Goal: Task Accomplishment & Management: Use online tool/utility

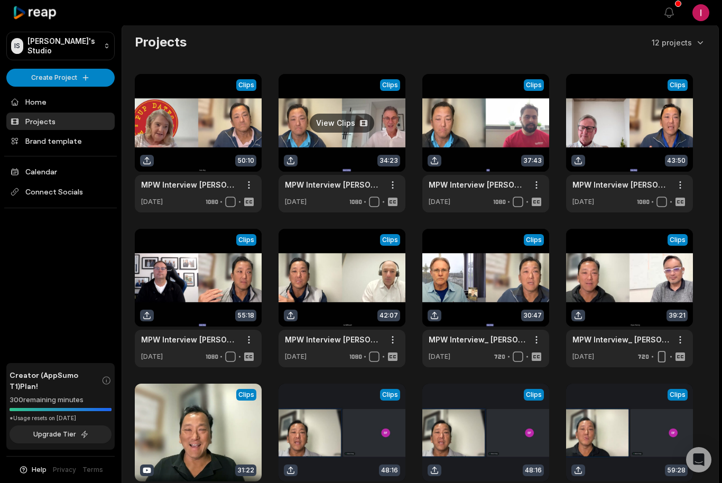
click at [314, 119] on link at bounding box center [341, 143] width 127 height 138
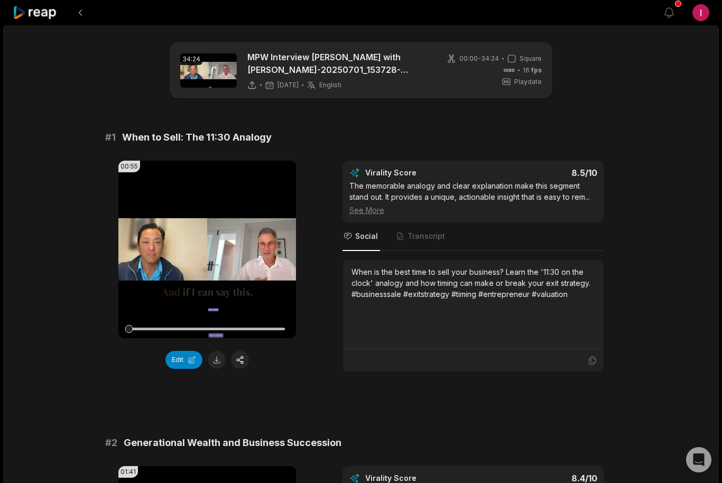
scroll to position [21, 0]
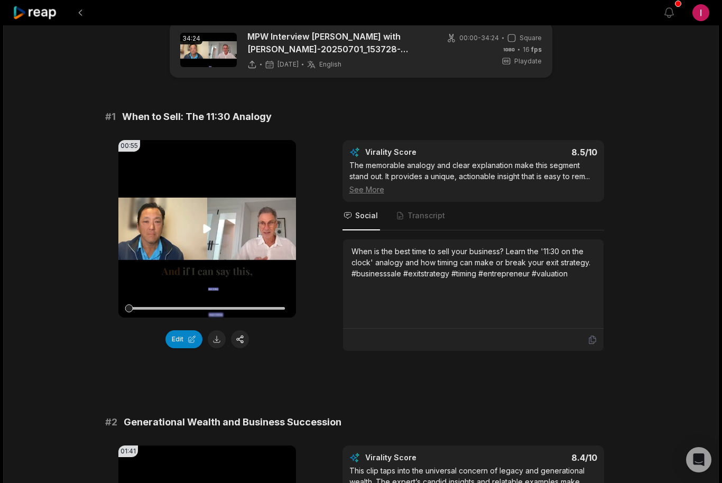
click at [206, 229] on icon at bounding box center [207, 228] width 8 height 9
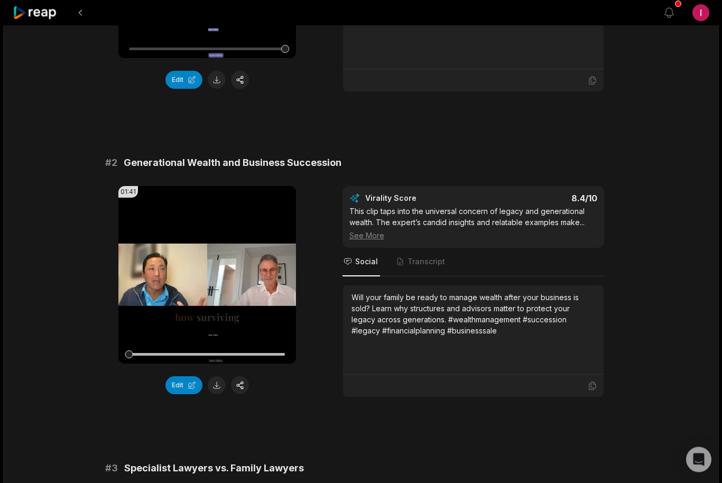
scroll to position [293, 0]
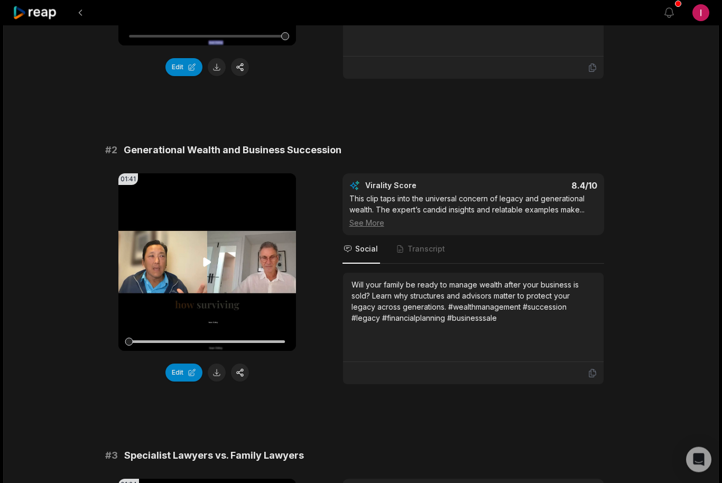
click at [205, 262] on icon at bounding box center [207, 262] width 8 height 9
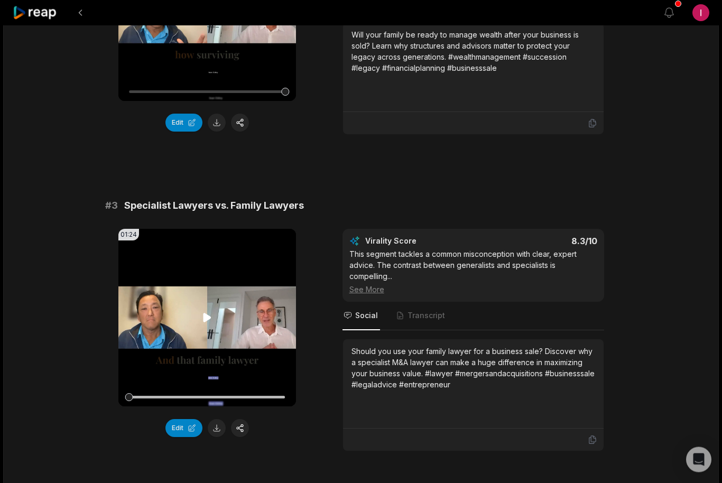
scroll to position [544, 0]
click at [208, 319] on icon at bounding box center [207, 316] width 8 height 9
click at [238, 429] on button "button" at bounding box center [240, 427] width 18 height 18
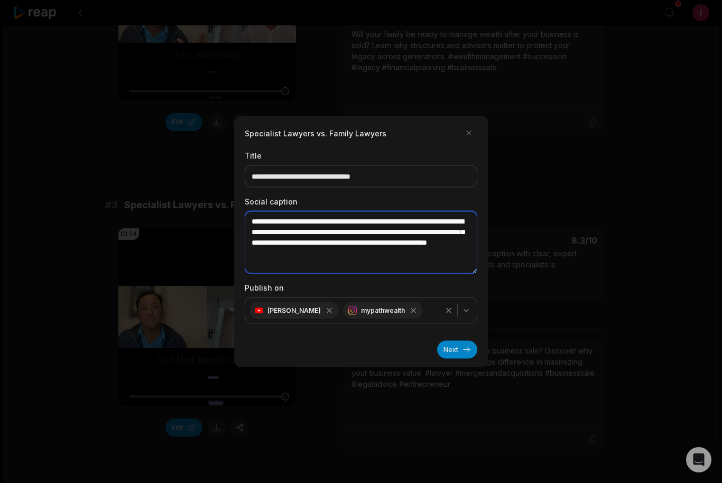
drag, startPoint x: 342, startPoint y: 286, endPoint x: 257, endPoint y: 216, distance: 110.6
click at [257, 216] on div "**********" at bounding box center [361, 235] width 232 height 78
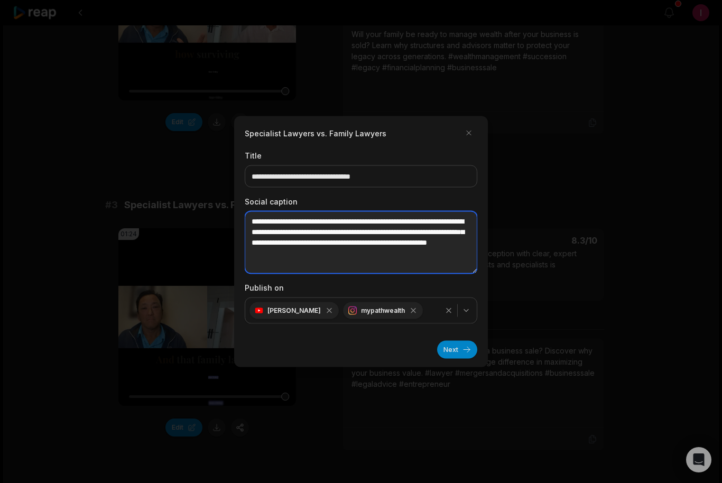
drag, startPoint x: 251, startPoint y: 240, endPoint x: 321, endPoint y: 287, distance: 84.1
click at [321, 274] on textarea "**********" at bounding box center [361, 242] width 232 height 62
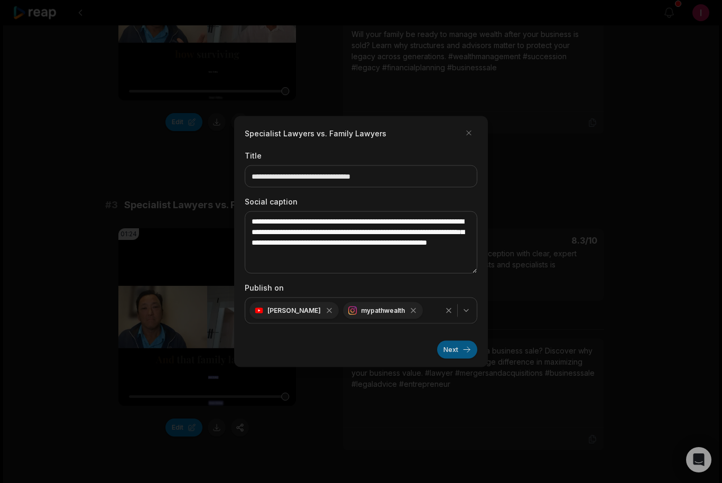
click at [447, 359] on button "Next" at bounding box center [457, 350] width 40 height 18
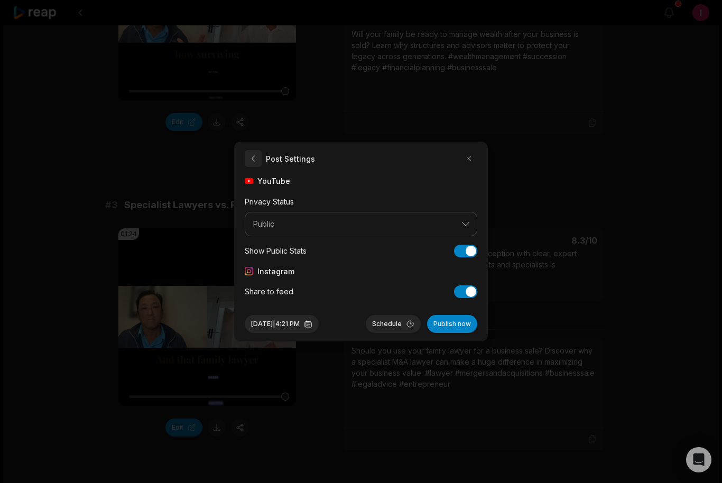
click at [256, 167] on button "button" at bounding box center [253, 158] width 17 height 17
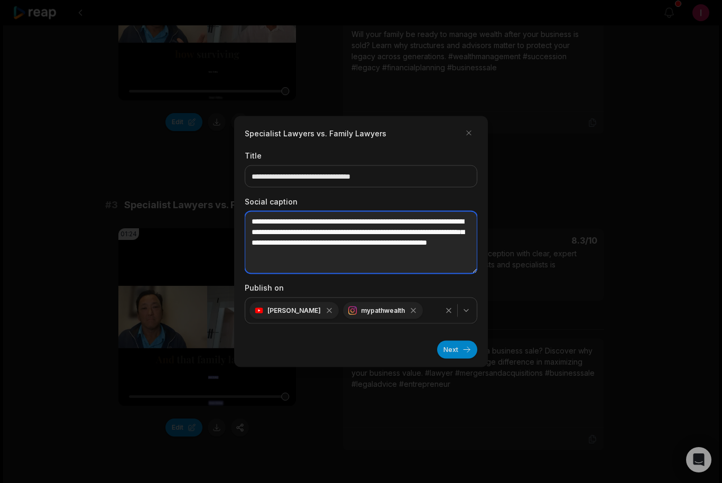
click at [285, 246] on textarea "**********" at bounding box center [361, 242] width 232 height 62
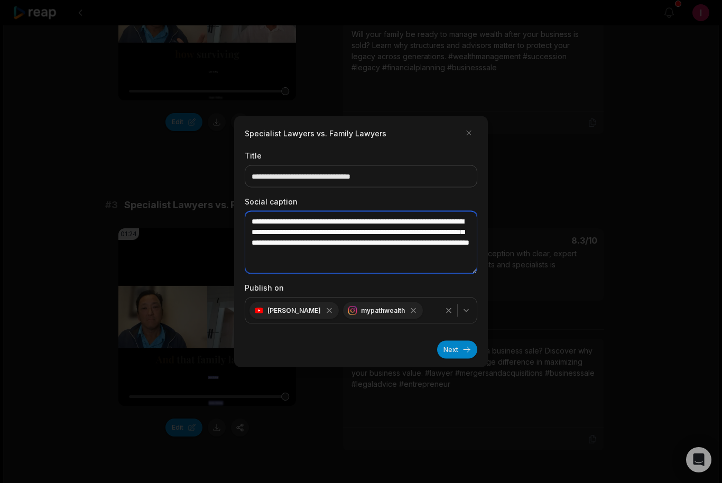
drag, startPoint x: 313, startPoint y: 284, endPoint x: 243, endPoint y: 236, distance: 85.1
click at [243, 236] on div "**********" at bounding box center [361, 241] width 254 height 251
type textarea "**********"
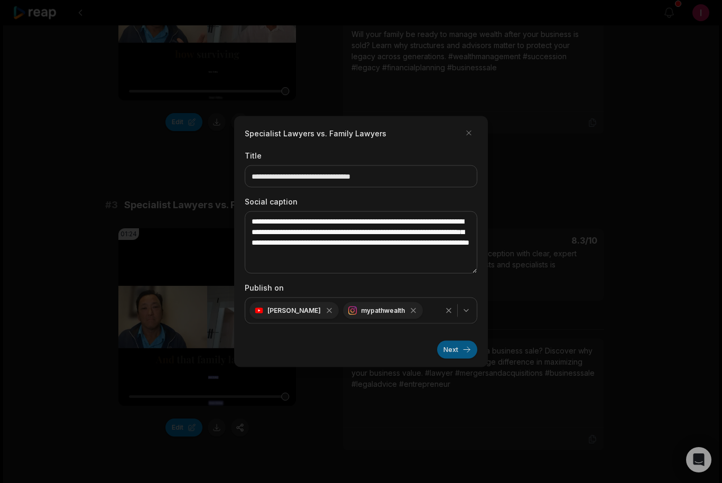
click at [448, 359] on button "Next" at bounding box center [457, 350] width 40 height 18
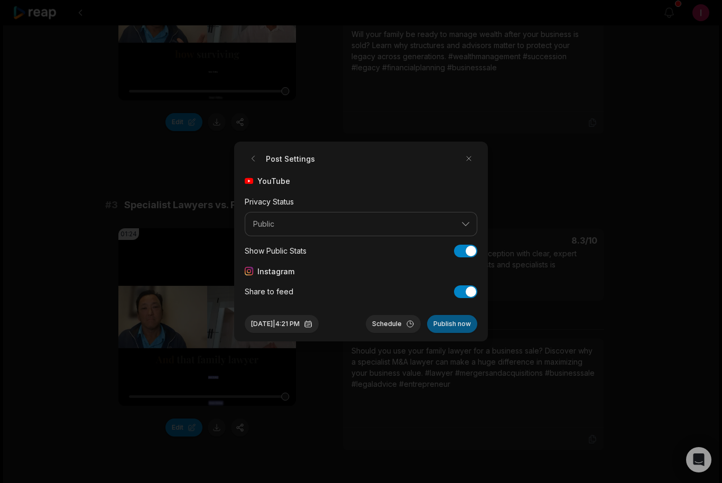
click at [444, 333] on button "Publish now" at bounding box center [452, 324] width 50 height 18
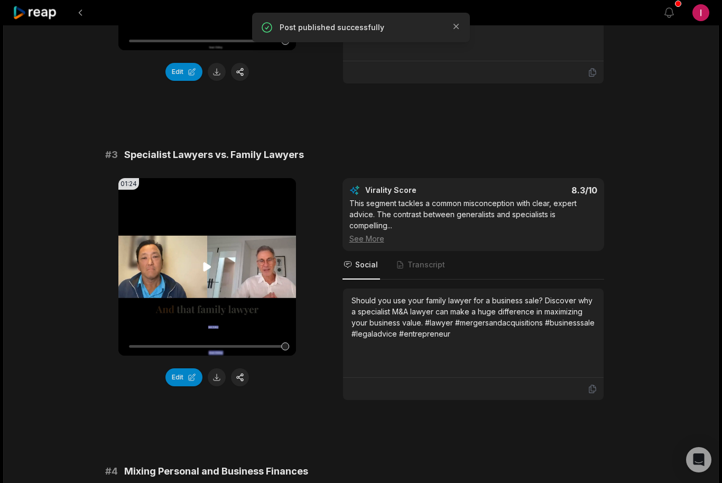
scroll to position [597, 0]
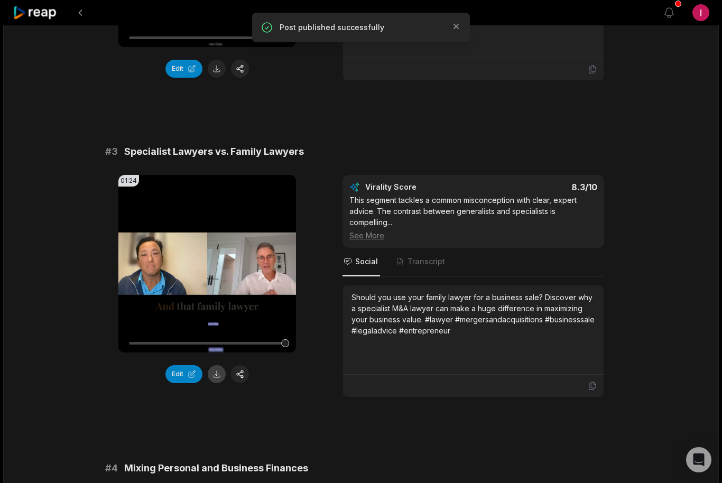
click at [216, 372] on button at bounding box center [217, 374] width 18 height 18
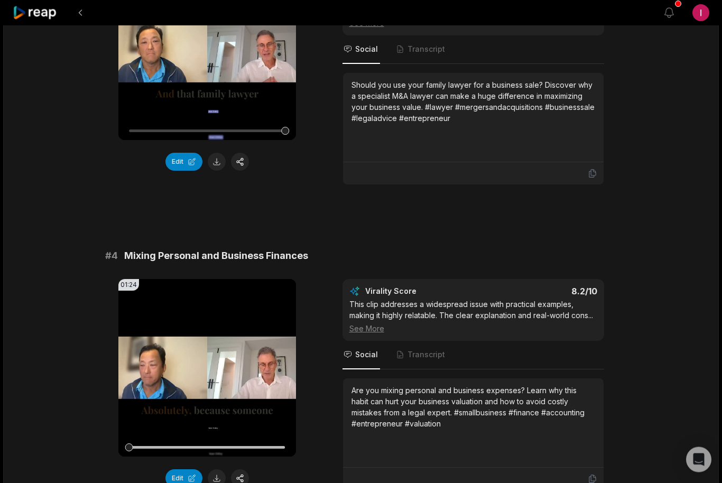
scroll to position [809, 0]
click at [221, 361] on video "Your browser does not support mp4 format." at bounding box center [206, 367] width 177 height 177
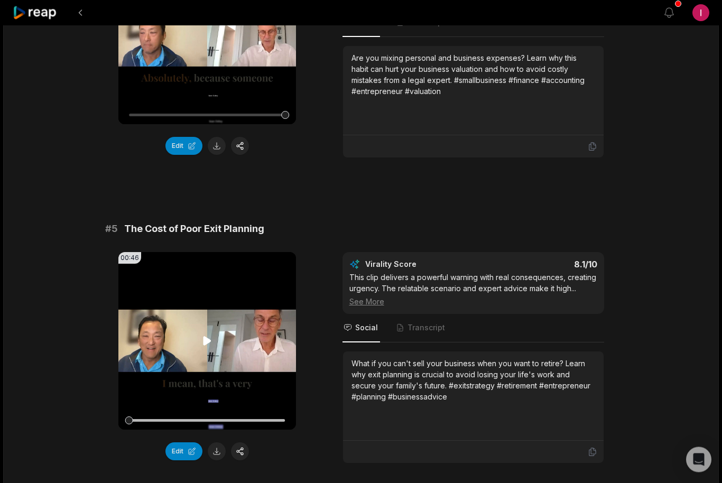
scroll to position [1141, 0]
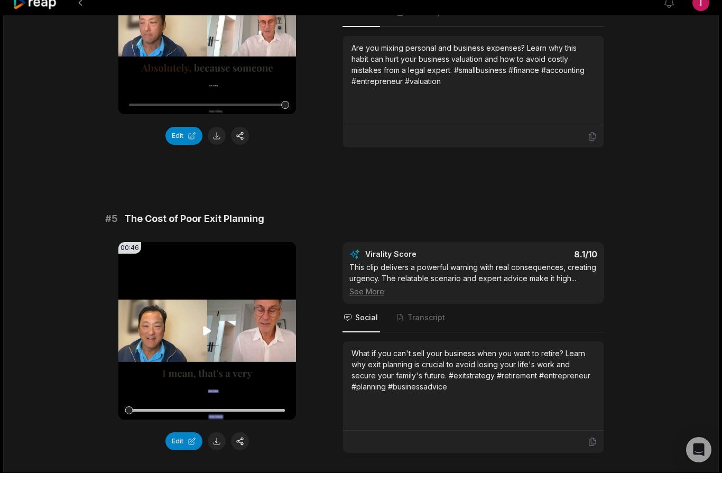
click at [204, 336] on icon at bounding box center [207, 340] width 13 height 13
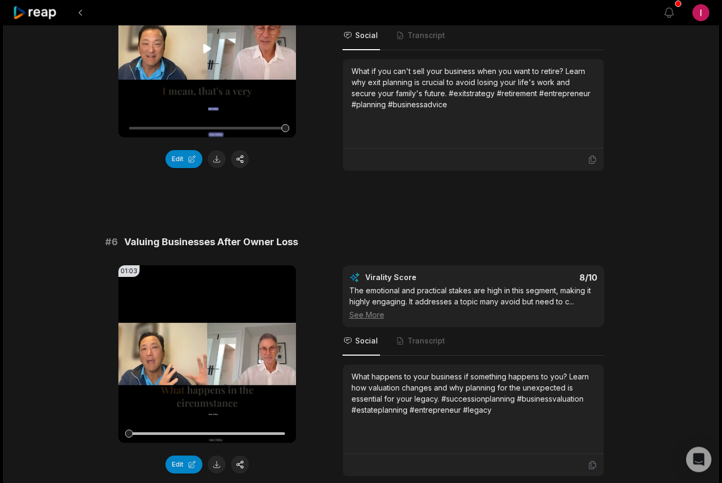
scroll to position [1441, 0]
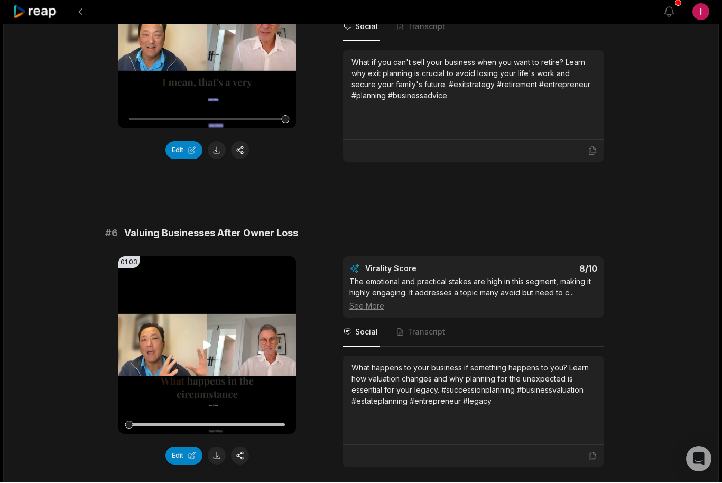
click at [199, 353] on video "Your browser does not support mp4 format." at bounding box center [206, 345] width 177 height 177
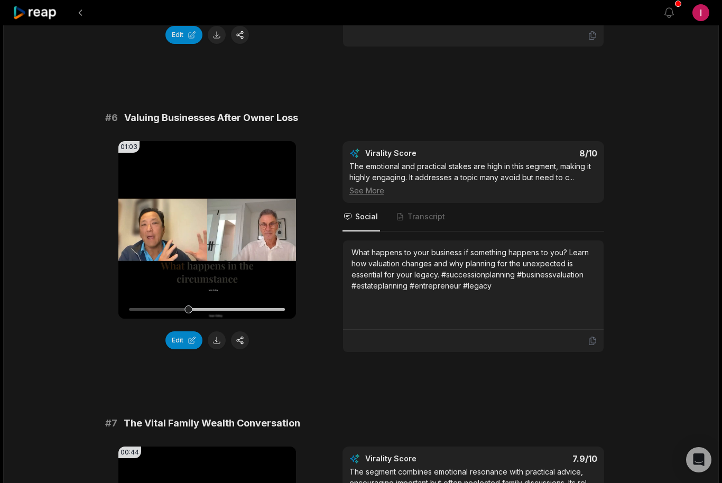
scroll to position [1562, 0]
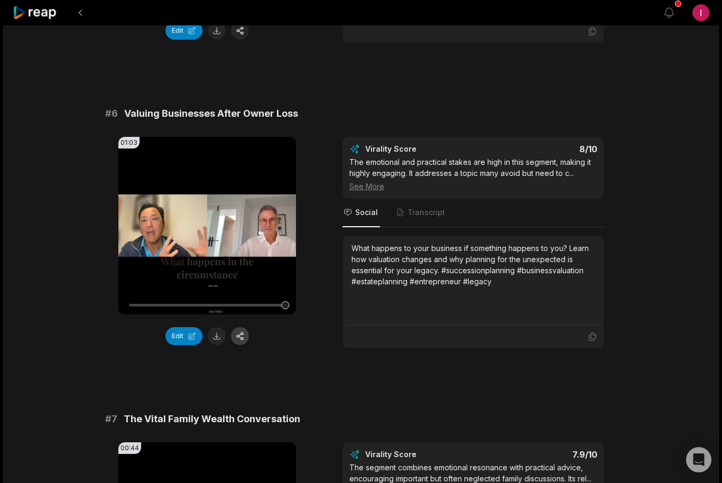
click at [243, 338] on button "button" at bounding box center [240, 336] width 18 height 18
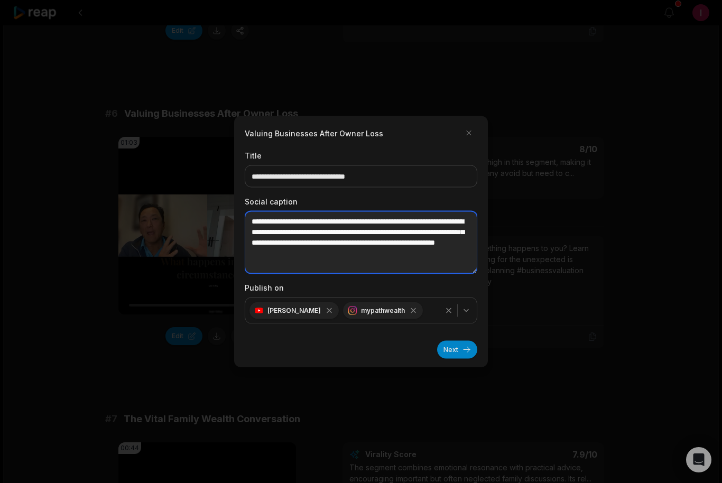
click at [275, 251] on textarea "**********" at bounding box center [361, 242] width 232 height 62
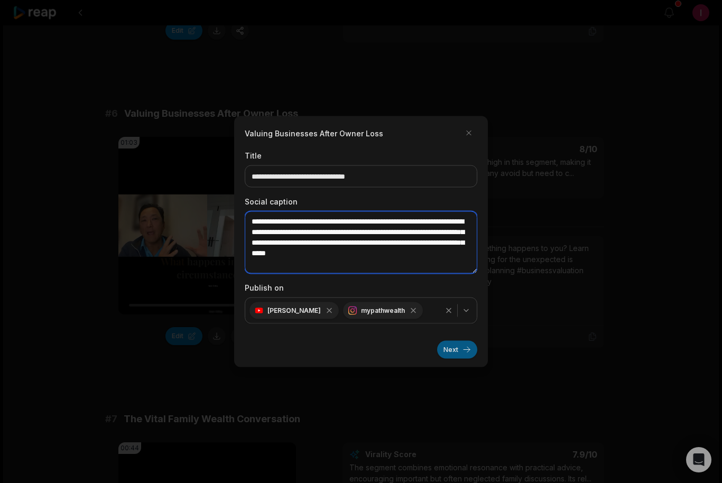
type textarea "**********"
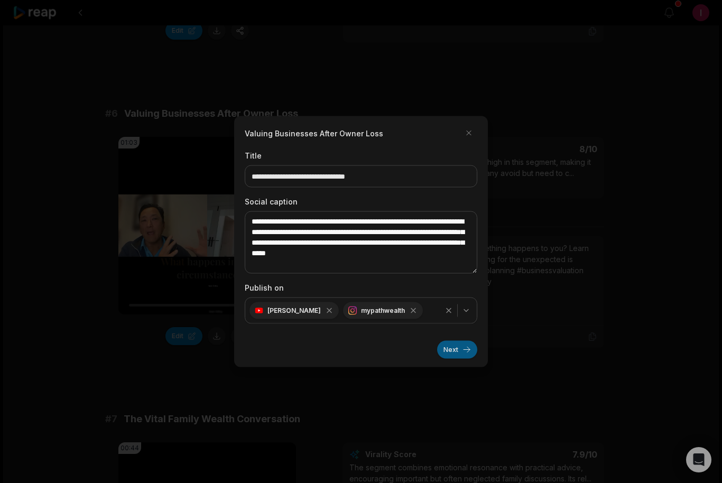
click at [451, 359] on button "Next" at bounding box center [457, 350] width 40 height 18
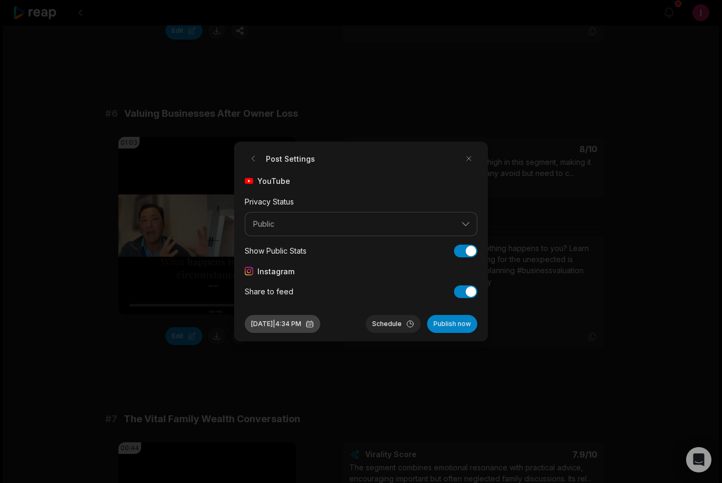
click at [289, 333] on button "Aug 25, 2025 | 4:34 PM" at bounding box center [283, 324] width 76 height 18
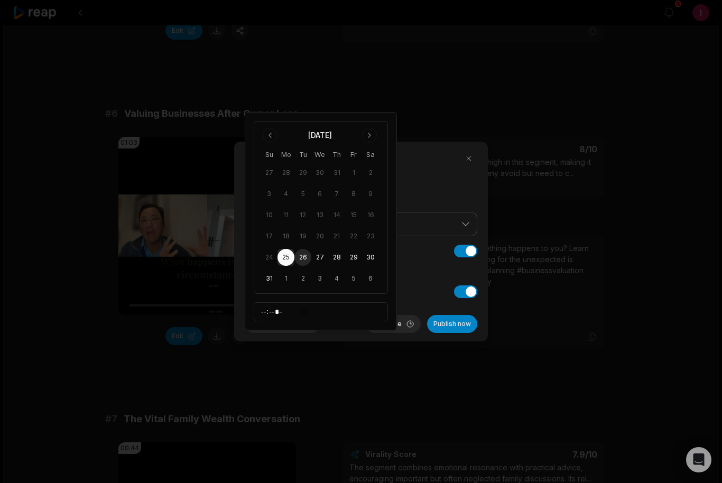
click at [302, 255] on button "26" at bounding box center [302, 257] width 17 height 17
click at [314, 333] on button "Aug 26, 2025 | 4:34 PM" at bounding box center [283, 324] width 76 height 18
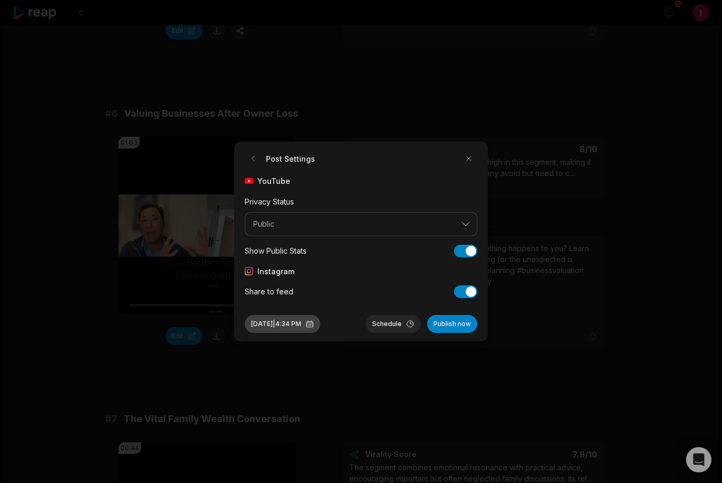
click at [300, 333] on button "Aug 26, 2025 | 4:34 PM" at bounding box center [283, 324] width 76 height 18
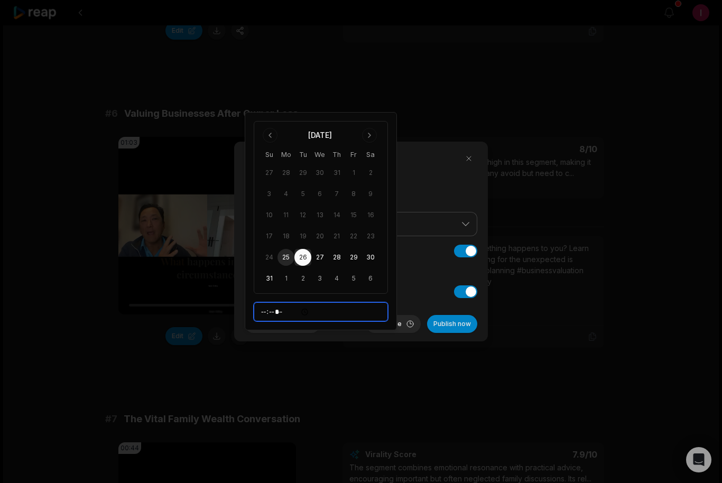
click at [286, 309] on input "*****" at bounding box center [321, 311] width 134 height 19
type input "*****"
click at [392, 333] on button "Schedule" at bounding box center [393, 324] width 55 height 18
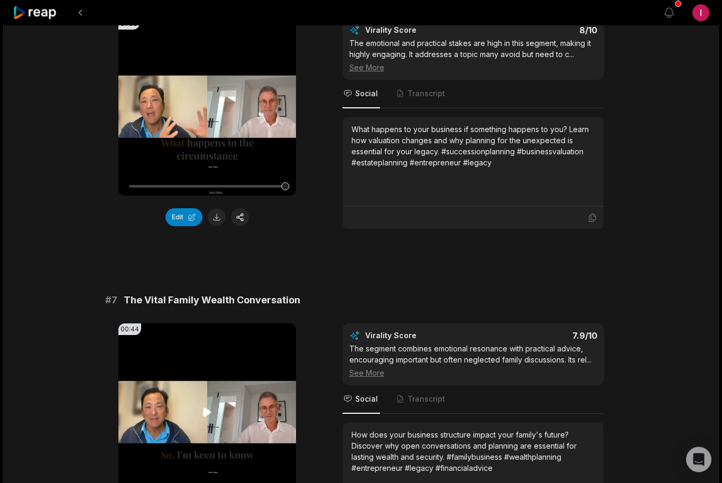
scroll to position [1775, 0]
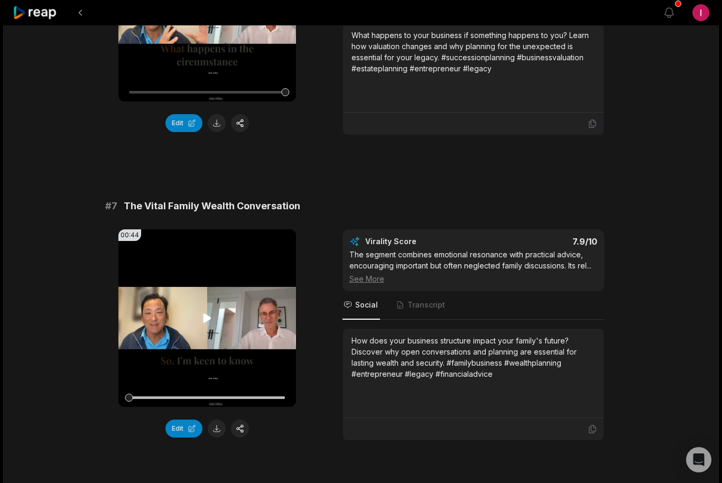
click at [206, 310] on video "Your browser does not support mp4 format." at bounding box center [206, 317] width 177 height 177
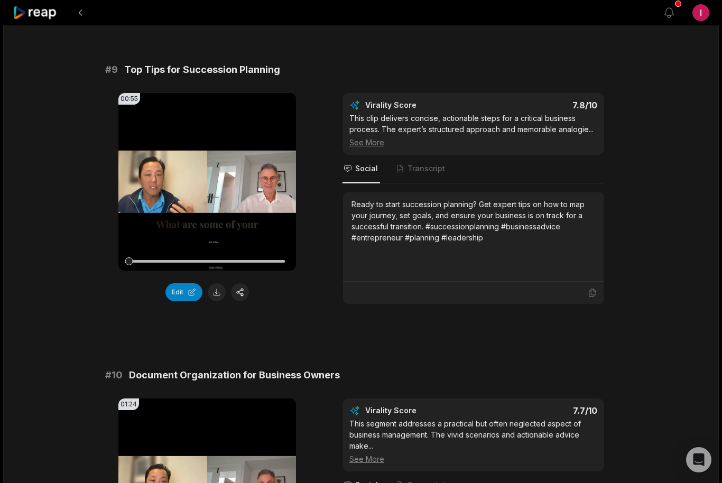
scroll to position [2555, 0]
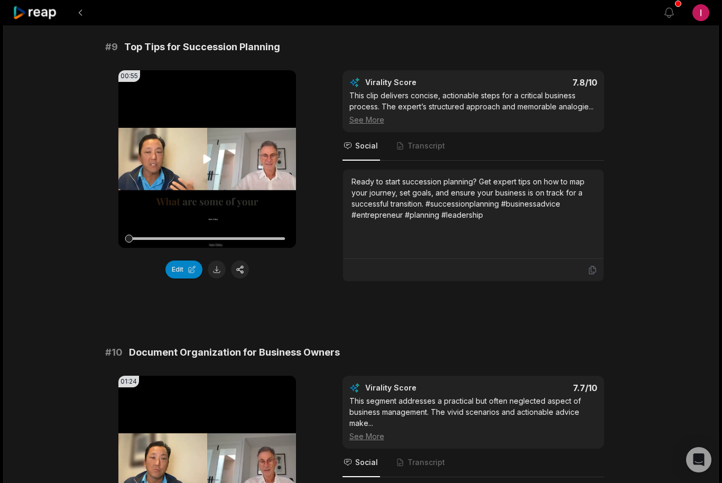
click at [204, 160] on icon at bounding box center [207, 158] width 8 height 9
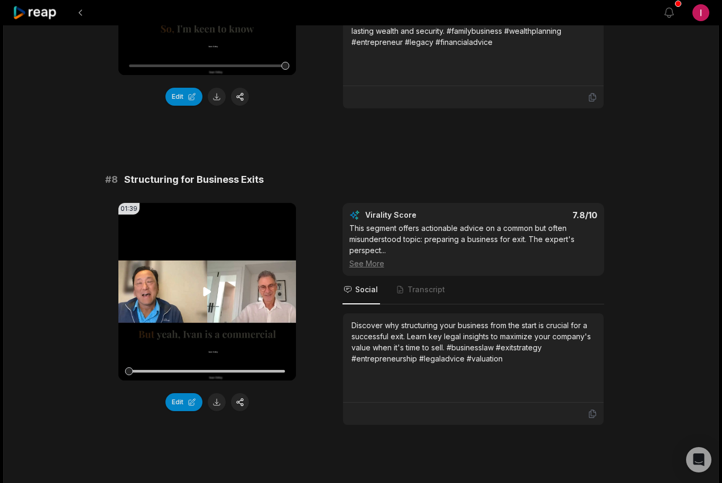
scroll to position [2064, 0]
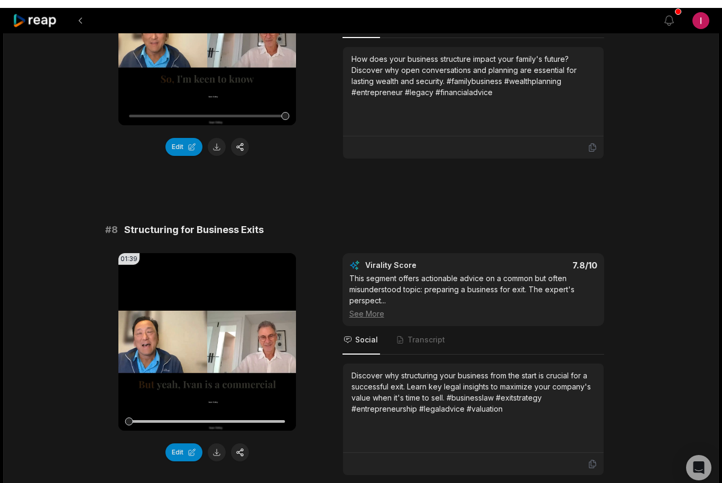
click at [38, 12] on div at bounding box center [35, 12] width 45 height 25
click at [58, 14] on icon at bounding box center [35, 13] width 45 height 14
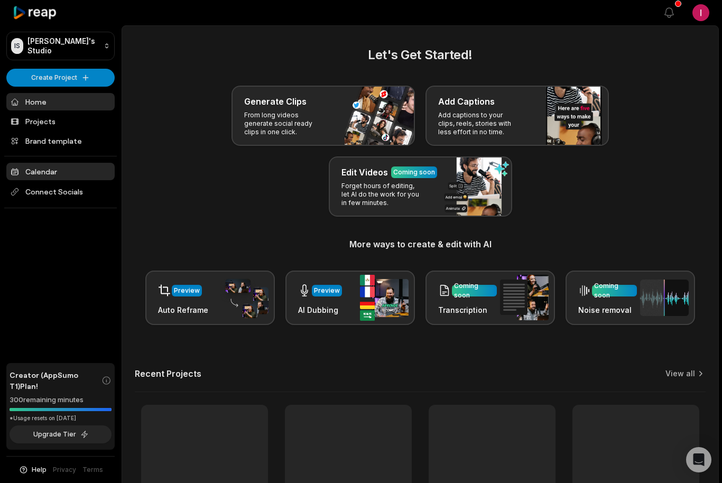
click at [50, 174] on link "Calendar" at bounding box center [60, 171] width 108 height 17
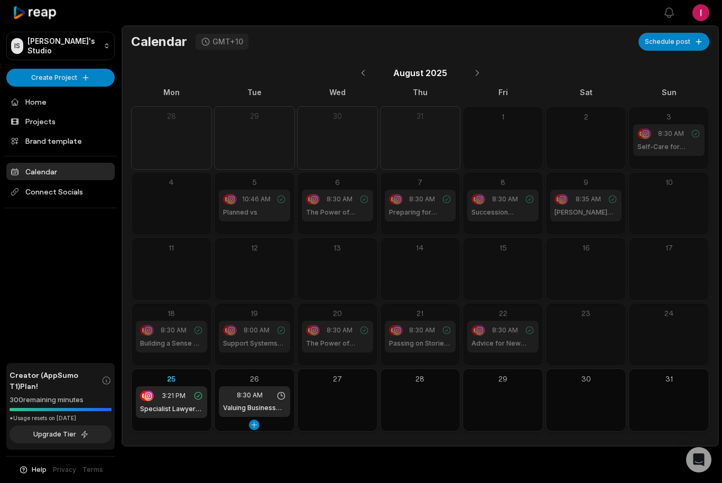
click at [256, 401] on div "8:30 AM Valuing Businesses After Owner Loss" at bounding box center [254, 401] width 71 height 31
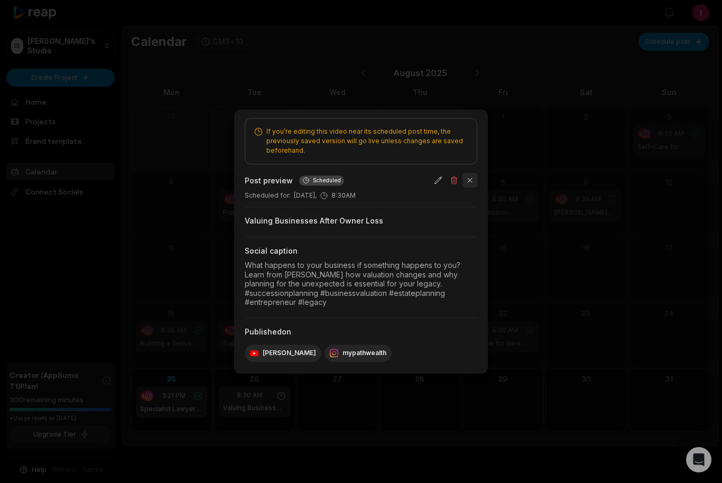
click at [472, 182] on button "button" at bounding box center [469, 180] width 15 height 15
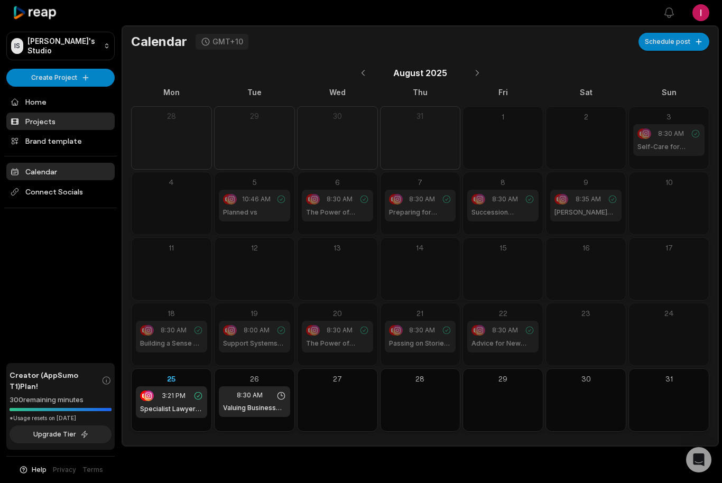
click at [38, 126] on link "Projects" at bounding box center [60, 121] width 108 height 17
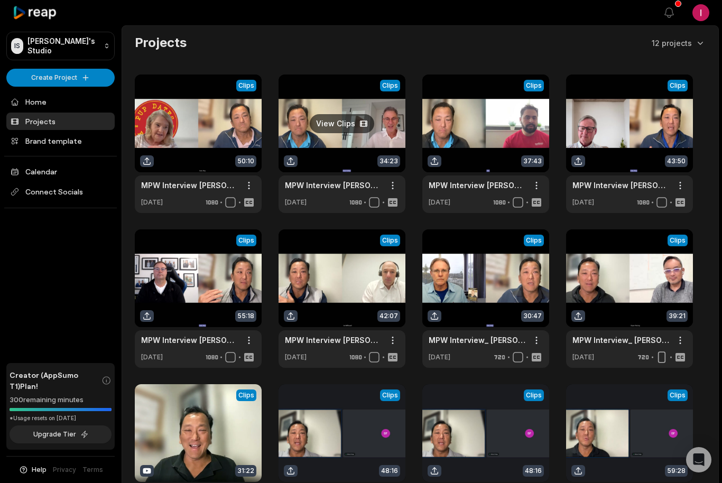
click at [348, 129] on link at bounding box center [341, 143] width 127 height 138
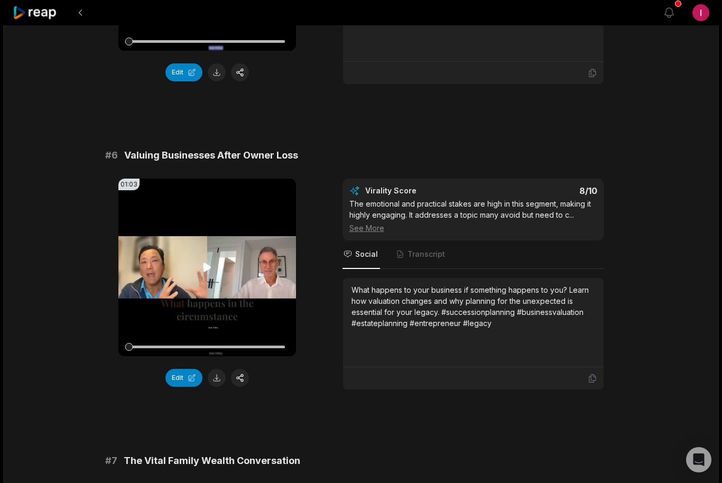
scroll to position [1532, 0]
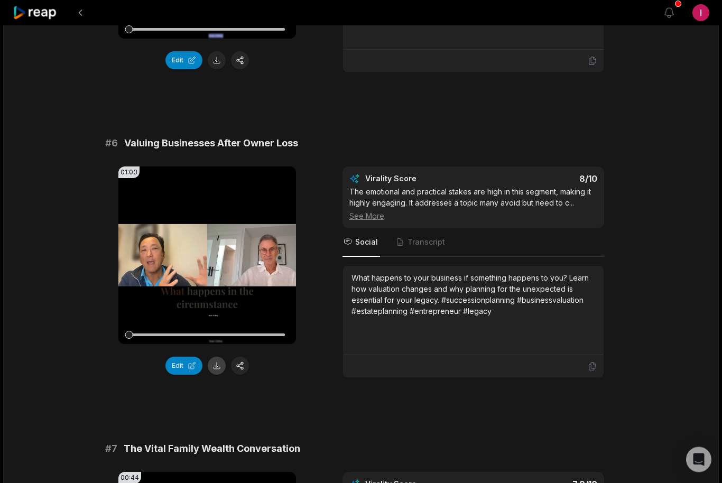
click at [216, 366] on button at bounding box center [217, 366] width 18 height 18
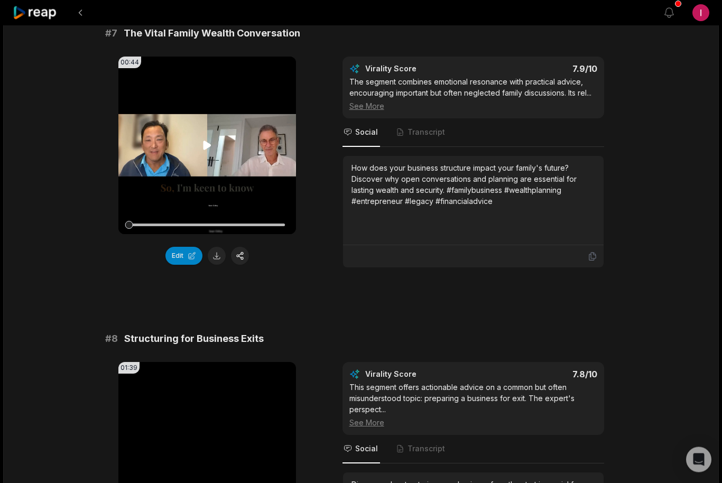
scroll to position [1948, 0]
click at [204, 146] on icon at bounding box center [207, 145] width 8 height 9
click at [216, 256] on button at bounding box center [217, 256] width 18 height 18
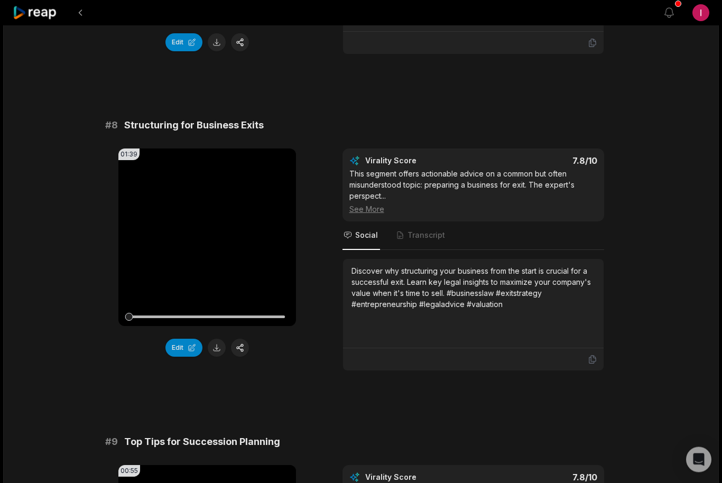
scroll to position [2148, 0]
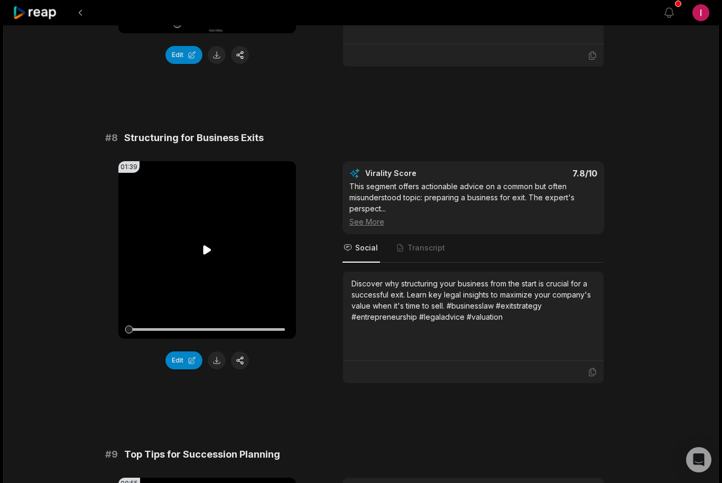
click at [205, 240] on video "Your browser does not support mp4 format." at bounding box center [206, 249] width 177 height 177
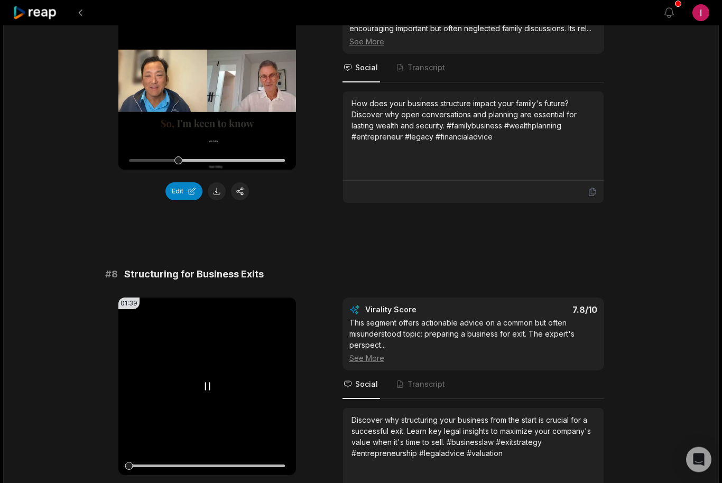
scroll to position [2012, 0]
click at [208, 392] on video "Your browser does not support mp4 format." at bounding box center [206, 385] width 177 height 177
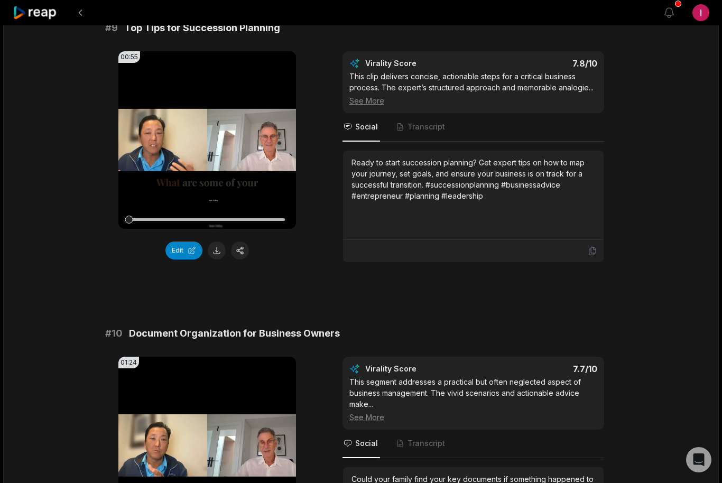
scroll to position [2741, 0]
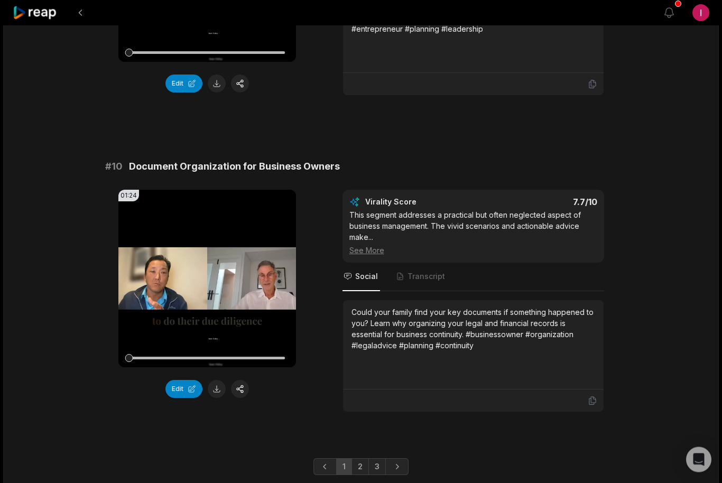
click at [305, 287] on div "01:24 Your browser does not support mp4 format. Edit Virality Score 7.7 /10 Thi…" at bounding box center [360, 301] width 511 height 222
click at [202, 280] on icon at bounding box center [207, 279] width 13 height 13
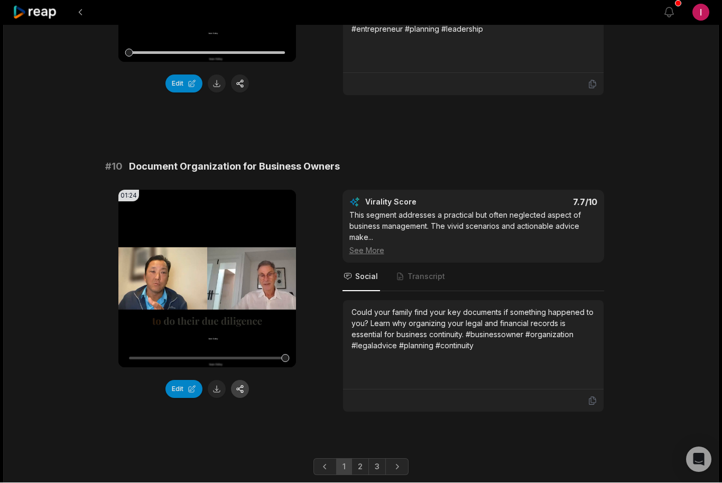
click at [240, 390] on button "button" at bounding box center [240, 389] width 18 height 18
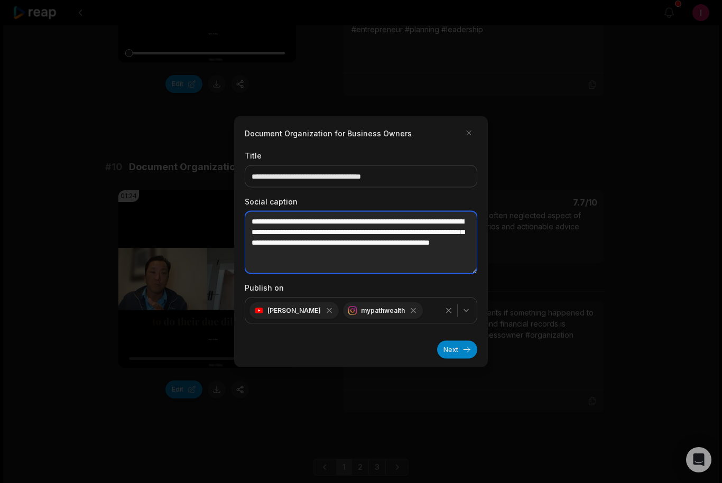
click at [340, 251] on textarea "**********" at bounding box center [361, 242] width 232 height 62
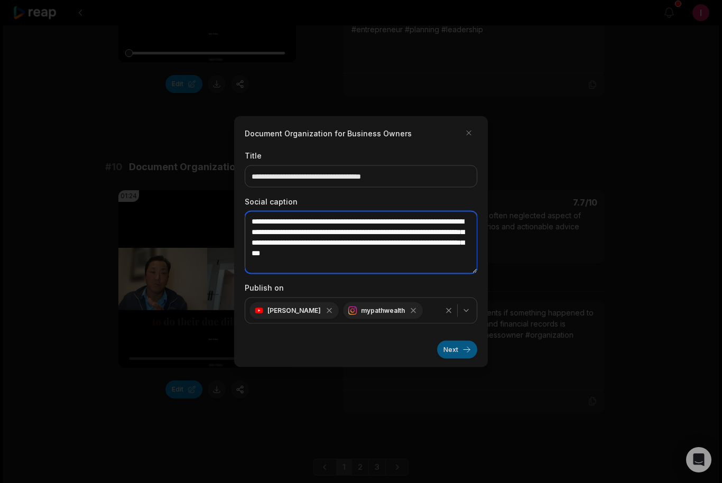
type textarea "**********"
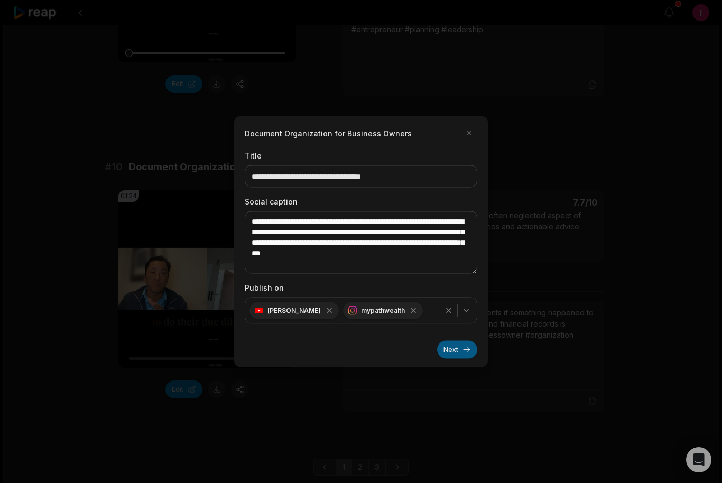
click at [454, 359] on button "Next" at bounding box center [457, 350] width 40 height 18
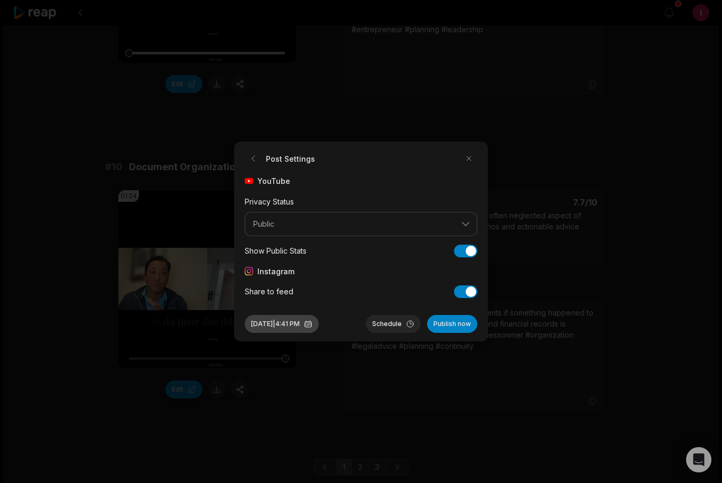
click at [283, 333] on button "Aug 25, 2025 | 4:41 PM" at bounding box center [282, 324] width 74 height 18
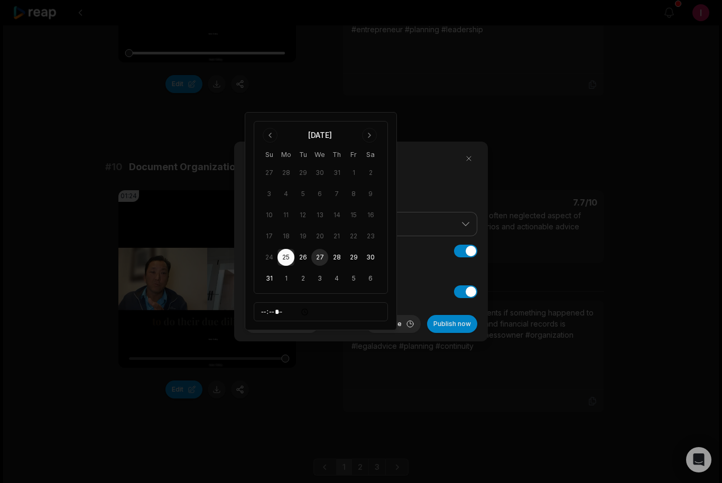
click at [322, 256] on button "27" at bounding box center [319, 257] width 17 height 17
click at [288, 314] on input "*****" at bounding box center [321, 311] width 134 height 19
type input "*****"
click at [385, 333] on button "Schedule" at bounding box center [393, 324] width 55 height 18
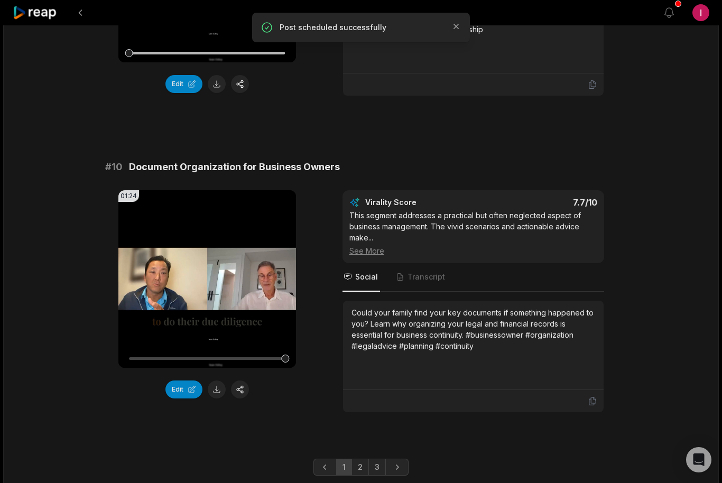
click at [214, 388] on button at bounding box center [217, 389] width 18 height 18
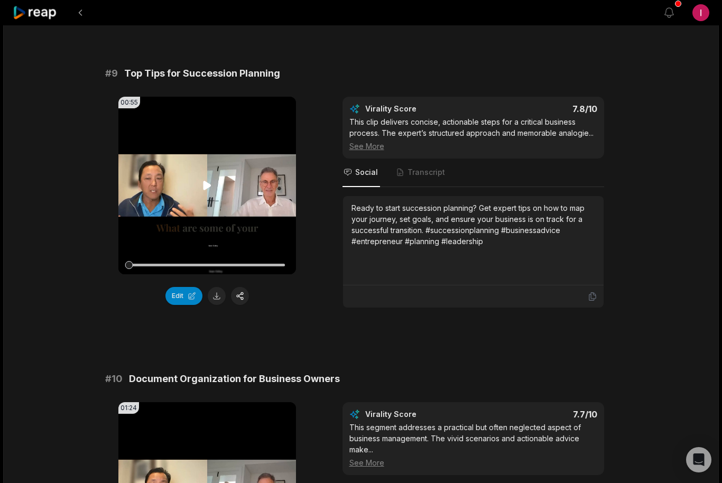
scroll to position [2527, 0]
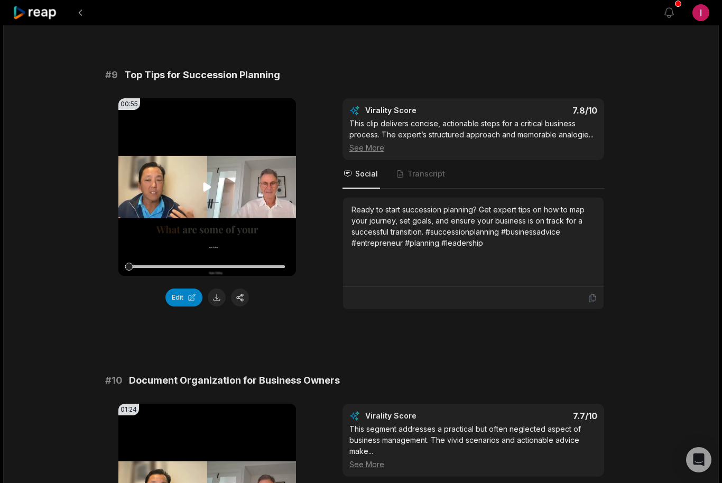
click at [203, 191] on icon at bounding box center [207, 187] width 13 height 13
click at [214, 298] on button at bounding box center [217, 297] width 18 height 18
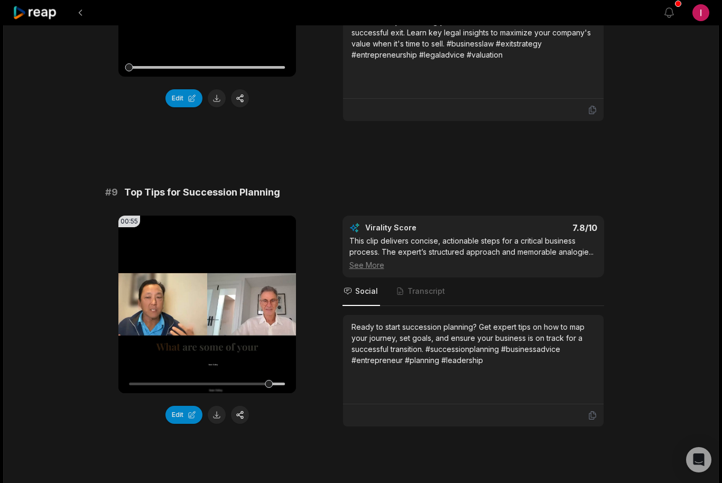
scroll to position [2403, 0]
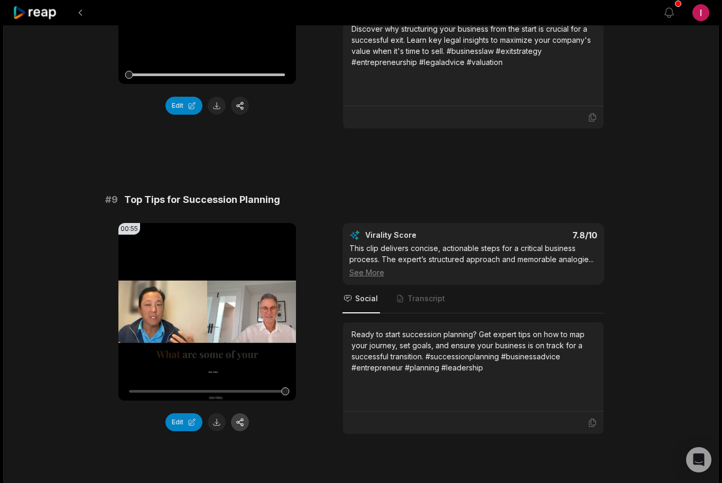
click at [238, 423] on button "button" at bounding box center [240, 422] width 18 height 18
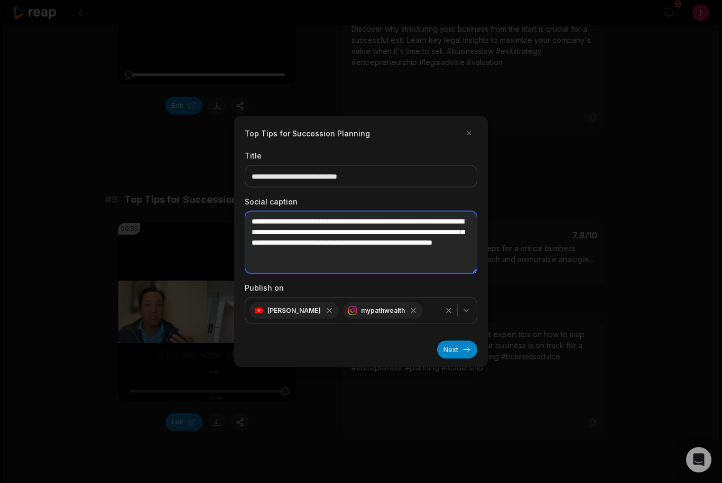
drag, startPoint x: 429, startPoint y: 243, endPoint x: 429, endPoint y: 279, distance: 36.4
click at [429, 243] on textarea "**********" at bounding box center [361, 242] width 232 height 62
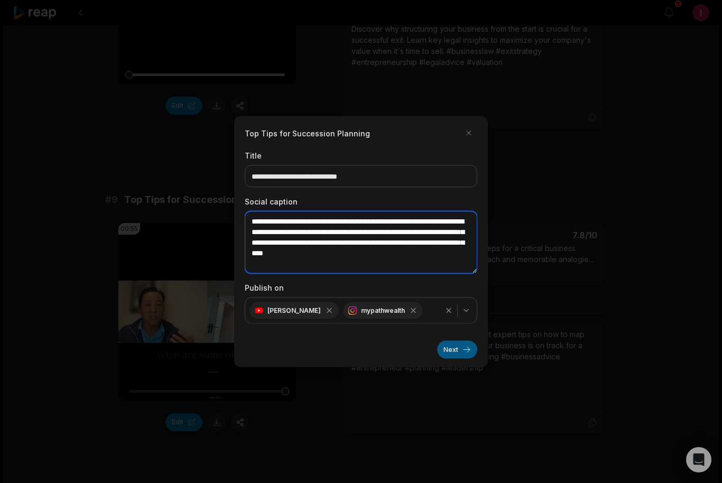
type textarea "**********"
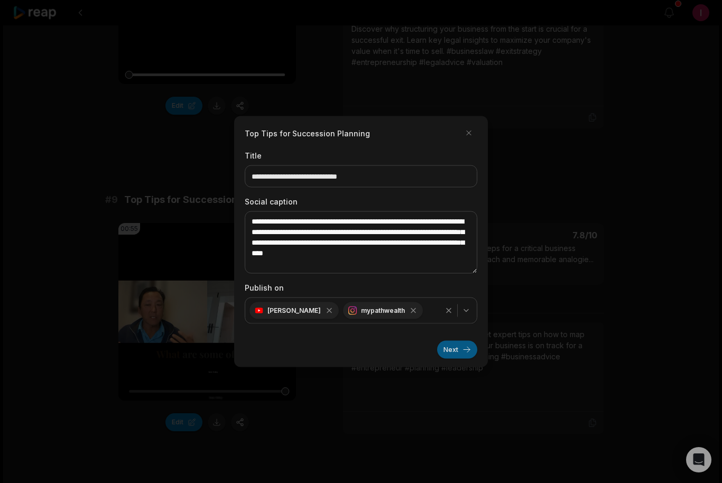
click at [452, 359] on button "Next" at bounding box center [457, 350] width 40 height 18
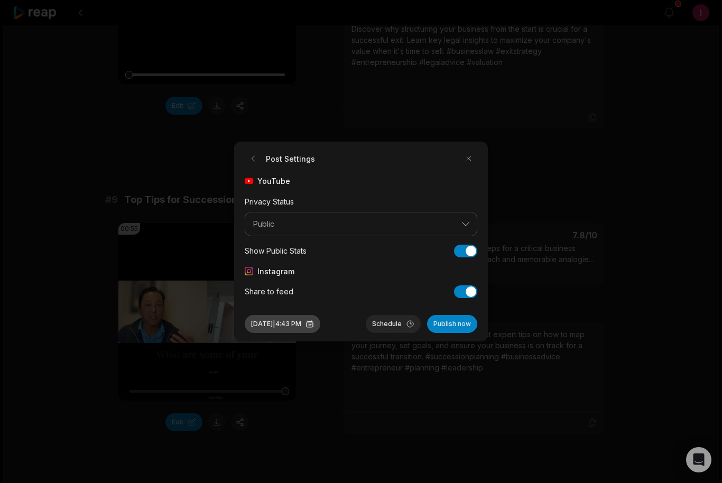
click at [274, 333] on button "Aug 25, 2025 | 4:43 PM" at bounding box center [283, 324] width 76 height 18
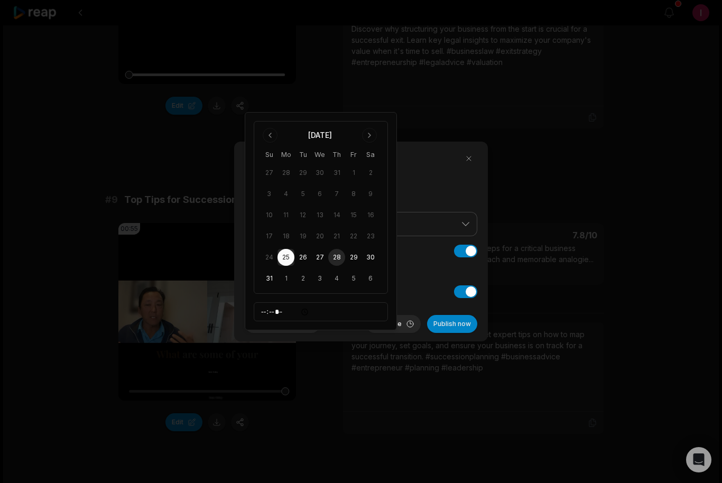
click at [334, 256] on button "28" at bounding box center [336, 257] width 17 height 17
click at [297, 312] on input "*****" at bounding box center [321, 311] width 134 height 19
type input "*****"
click at [398, 333] on button "Schedule" at bounding box center [393, 324] width 55 height 18
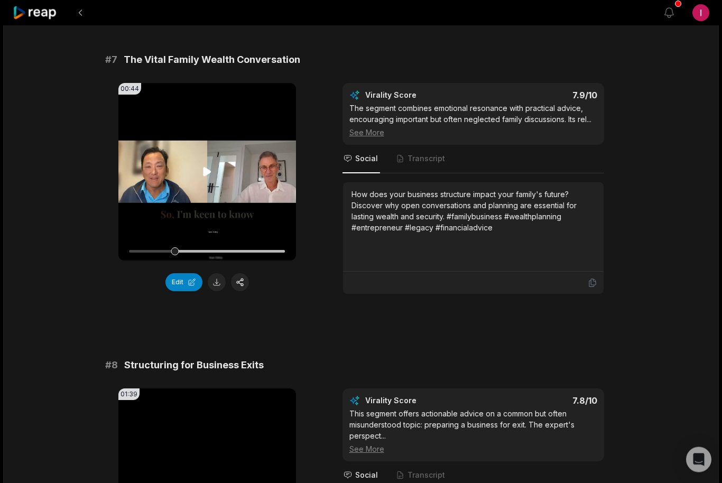
scroll to position [1921, 0]
drag, startPoint x: 176, startPoint y: 252, endPoint x: 125, endPoint y: 251, distance: 51.2
click at [125, 251] on div at bounding box center [129, 251] width 8 height 8
click at [207, 170] on icon at bounding box center [207, 171] width 8 height 9
click at [242, 280] on button "button" at bounding box center [240, 282] width 18 height 18
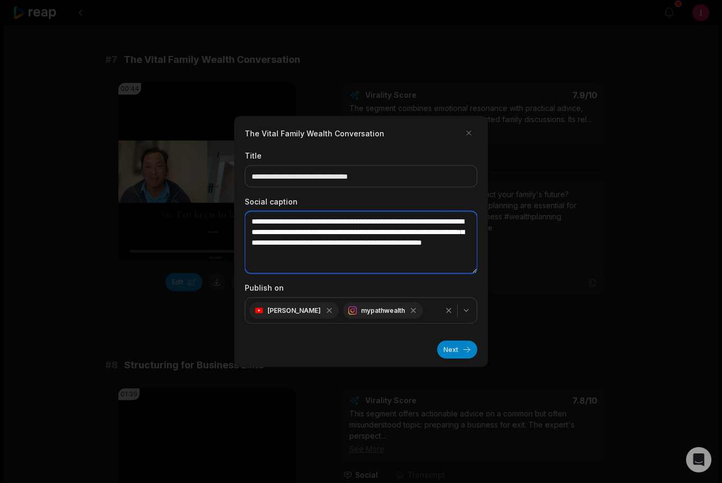
drag, startPoint x: 312, startPoint y: 252, endPoint x: 313, endPoint y: 291, distance: 38.6
click at [312, 252] on textarea "**********" at bounding box center [361, 242] width 232 height 62
type textarea "**********"
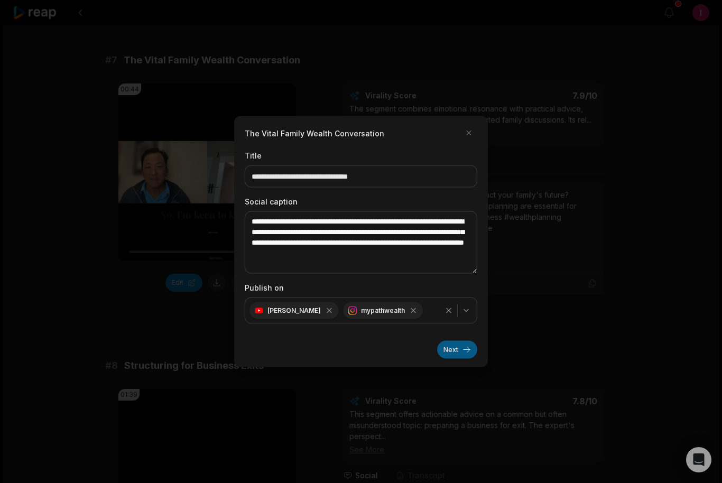
click at [452, 359] on button "Next" at bounding box center [457, 350] width 40 height 18
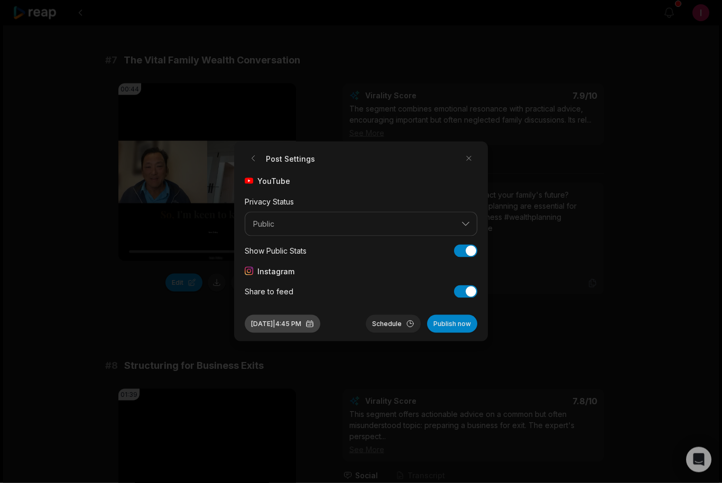
click at [289, 333] on button "Aug 25, 2025 | 4:45 PM" at bounding box center [283, 324] width 76 height 18
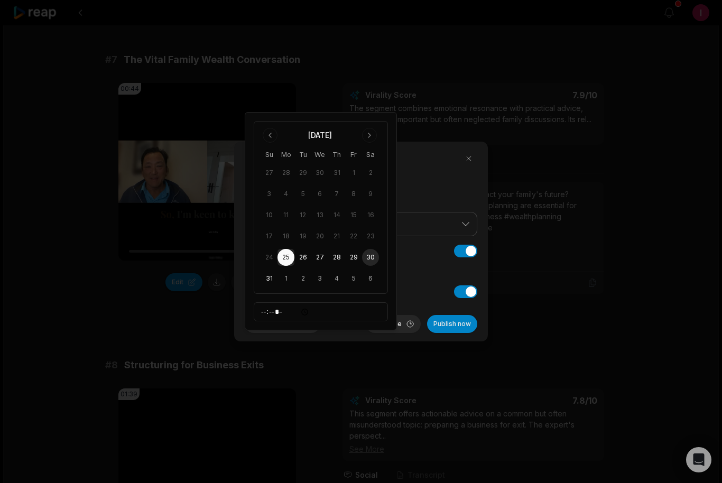
click at [368, 254] on button "30" at bounding box center [370, 257] width 17 height 17
click at [310, 313] on input "*****" at bounding box center [321, 311] width 134 height 19
type input "*****"
click at [395, 333] on button "Schedule" at bounding box center [393, 324] width 55 height 18
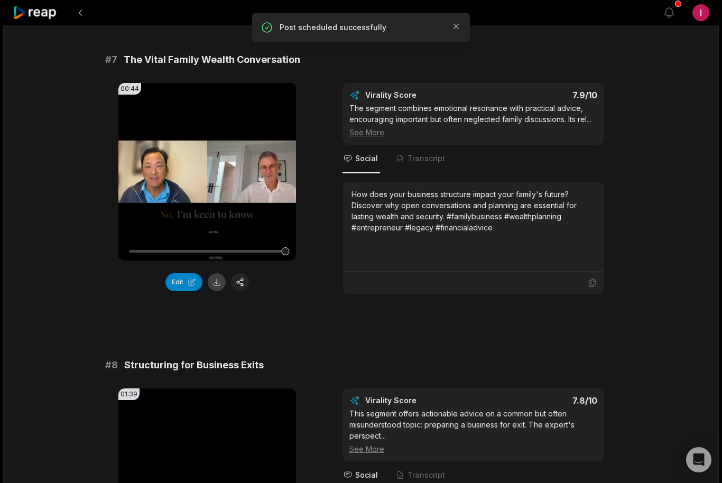
click at [214, 288] on button at bounding box center [217, 282] width 18 height 18
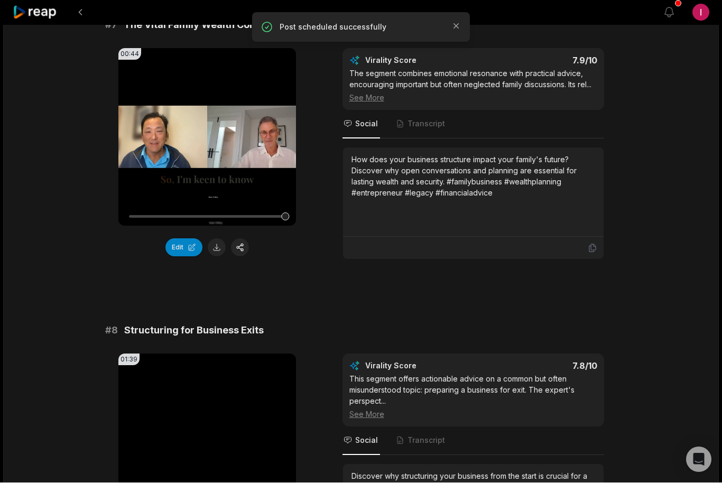
scroll to position [1956, 0]
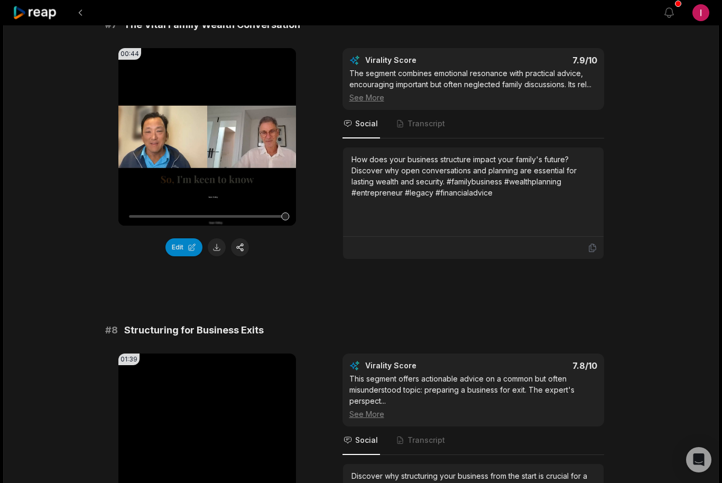
click at [567, 14] on div at bounding box center [338, 12] width 650 height 25
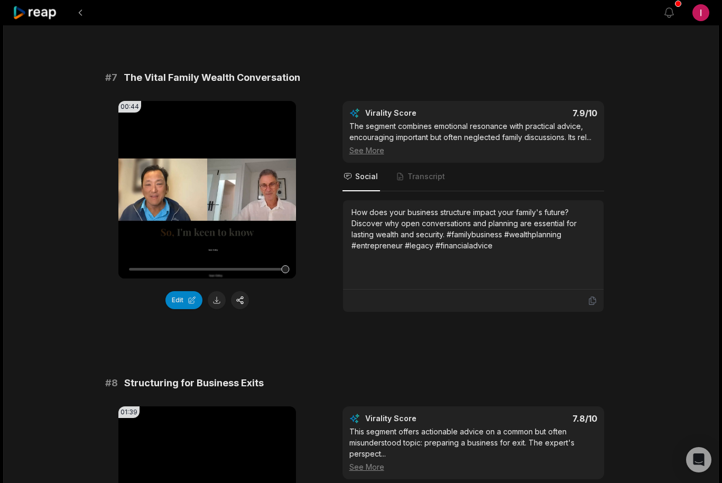
scroll to position [1903, 0]
drag, startPoint x: 570, startPoint y: 8, endPoint x: -1, endPoint y: -1904, distance: 1995.6
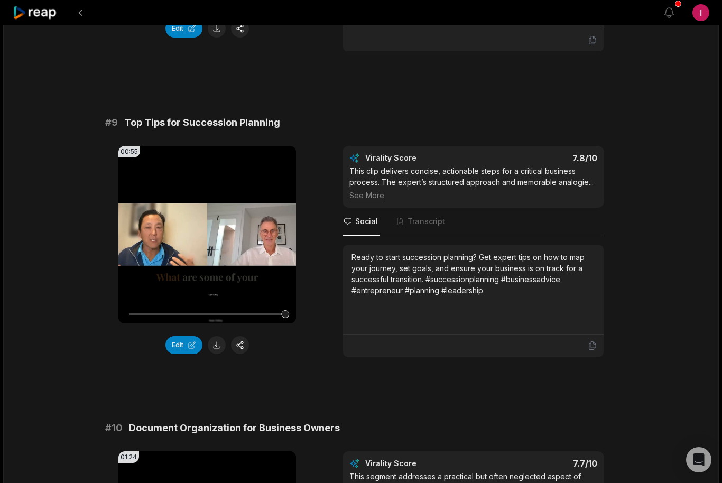
scroll to position [2488, 0]
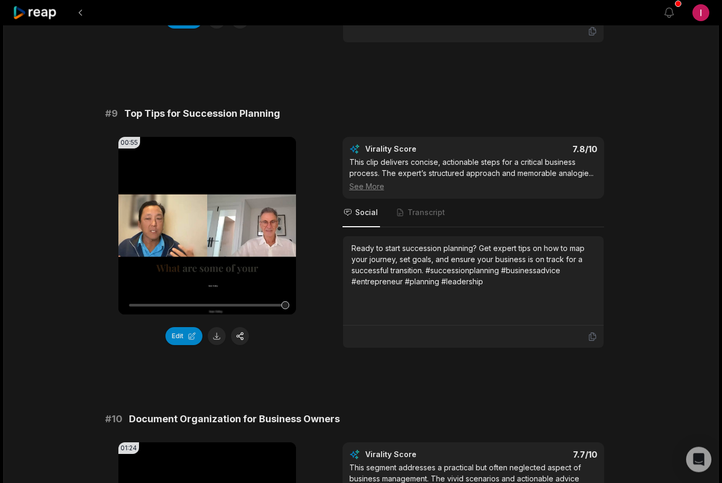
click at [332, 347] on div "00:55 Your browser does not support mp4 format. Edit Virality Score 7.8 /10 Thi…" at bounding box center [360, 242] width 511 height 211
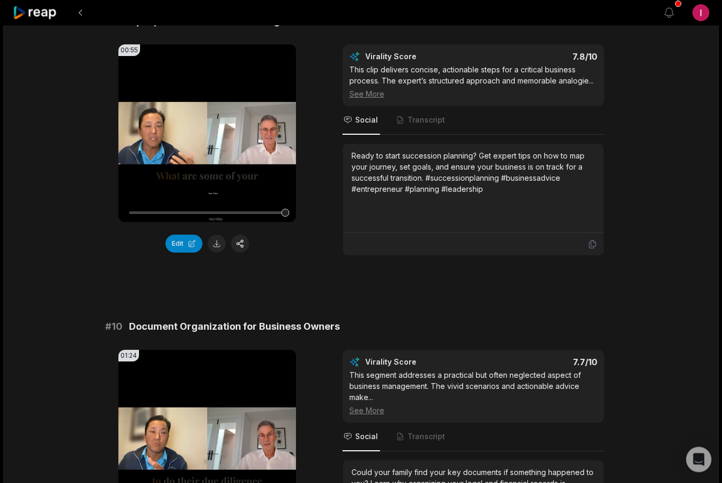
scroll to position [2586, 0]
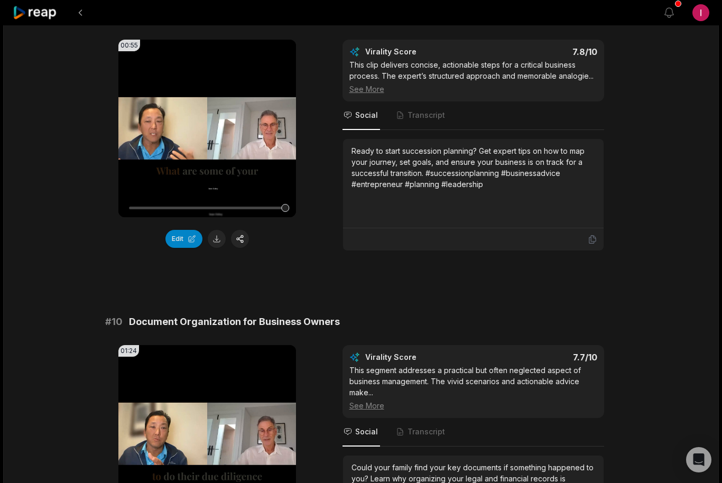
click at [332, 347] on div "01:24 Your browser does not support mp4 format. Edit Virality Score 7.7 /10 Thi…" at bounding box center [360, 456] width 511 height 222
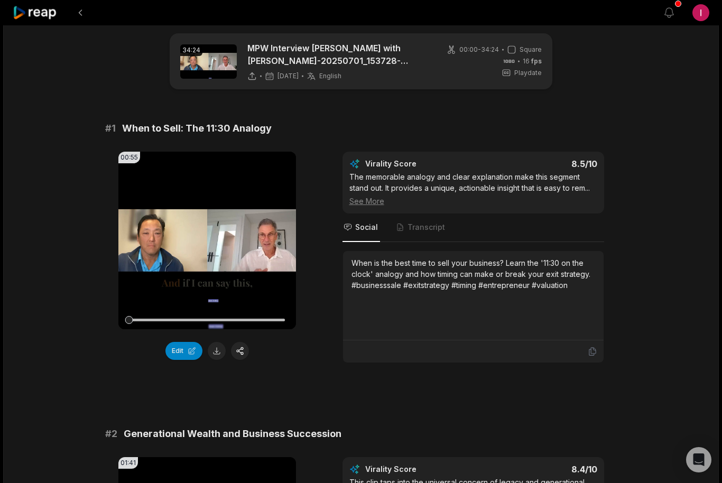
scroll to position [0, 0]
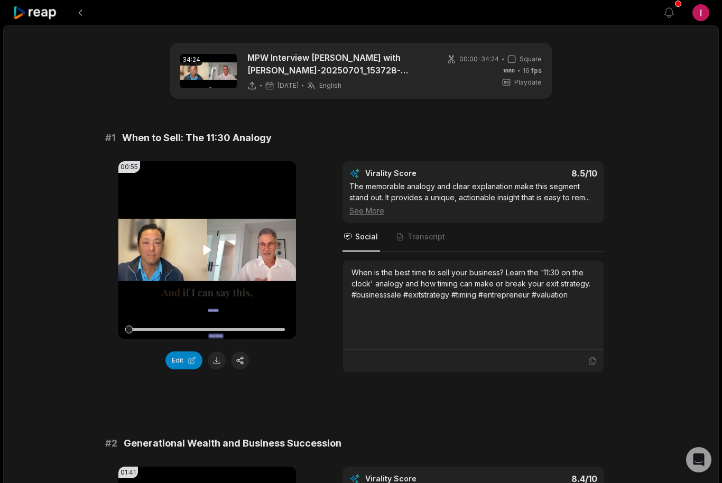
click at [200, 252] on video "Your browser does not support mp4 format." at bounding box center [206, 249] width 177 height 177
click at [214, 360] on button at bounding box center [217, 360] width 18 height 18
click at [240, 362] on button "button" at bounding box center [240, 360] width 18 height 18
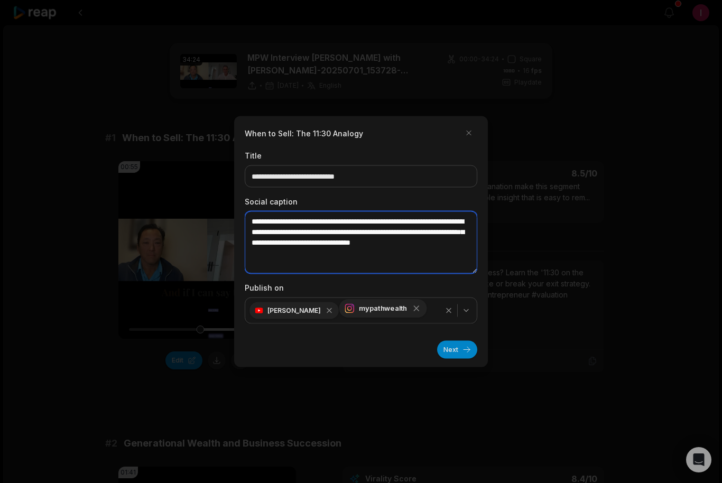
drag, startPoint x: 328, startPoint y: 235, endPoint x: 344, endPoint y: 304, distance: 71.1
click at [328, 235] on textarea "**********" at bounding box center [361, 242] width 232 height 62
type textarea "**********"
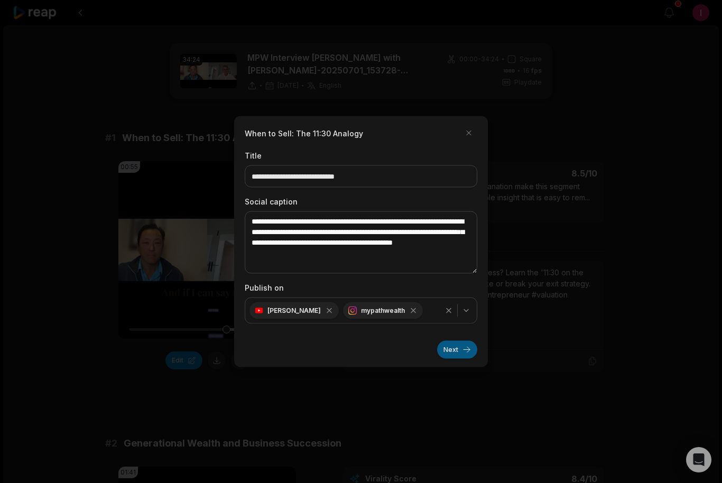
click at [446, 352] on button "Next" at bounding box center [457, 350] width 40 height 18
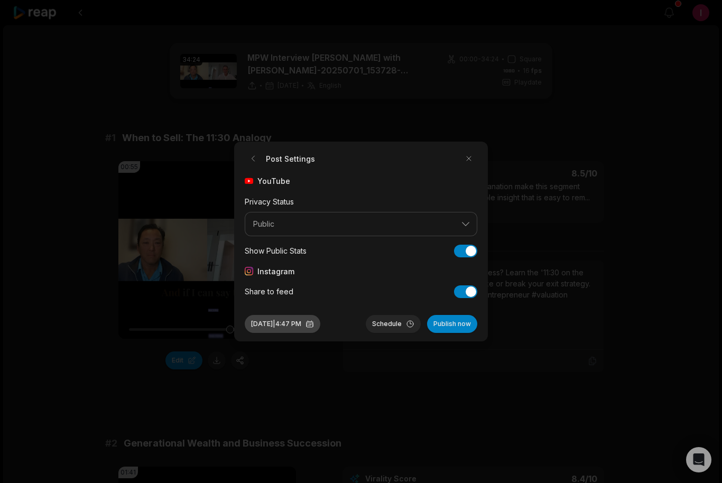
click at [287, 322] on button "Aug 25, 2025 | 4:47 PM" at bounding box center [283, 324] width 76 height 18
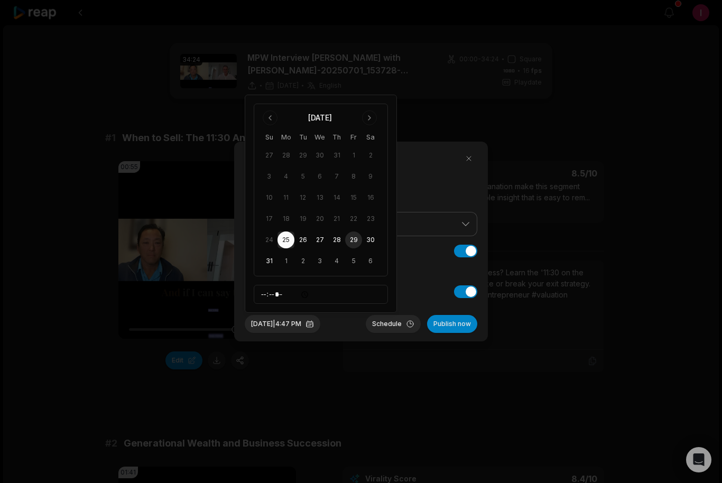
click at [351, 237] on button "29" at bounding box center [353, 239] width 17 height 17
click at [287, 290] on input "*****" at bounding box center [321, 294] width 134 height 19
type input "*****"
click at [386, 325] on button "Schedule" at bounding box center [393, 324] width 55 height 18
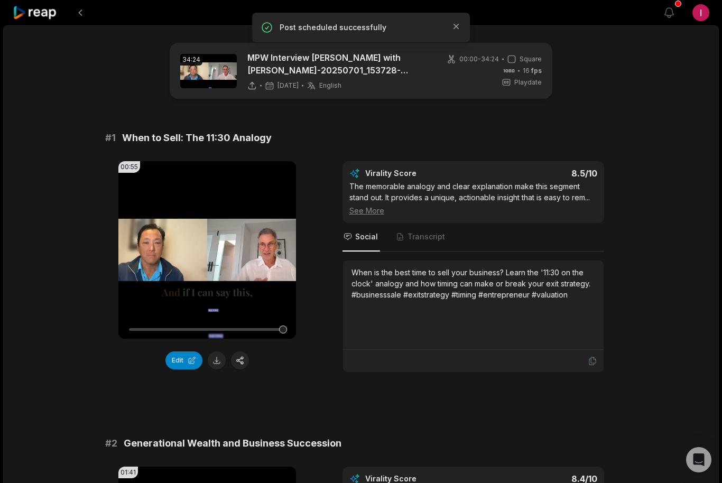
click at [30, 17] on icon at bounding box center [35, 13] width 45 height 14
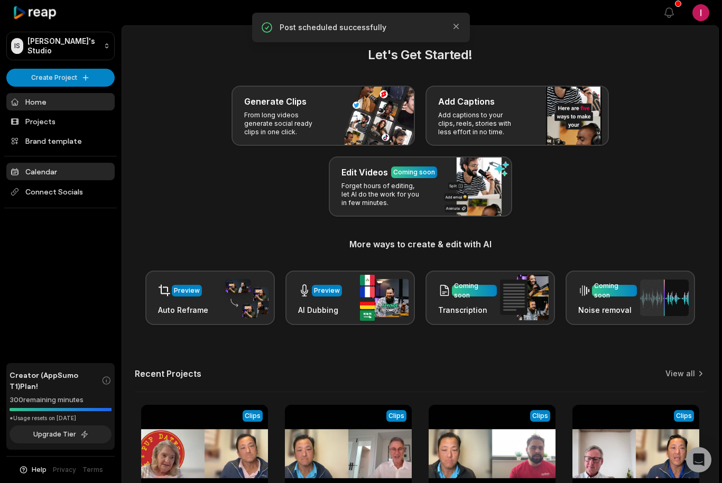
click at [50, 174] on link "Calendar" at bounding box center [60, 171] width 108 height 17
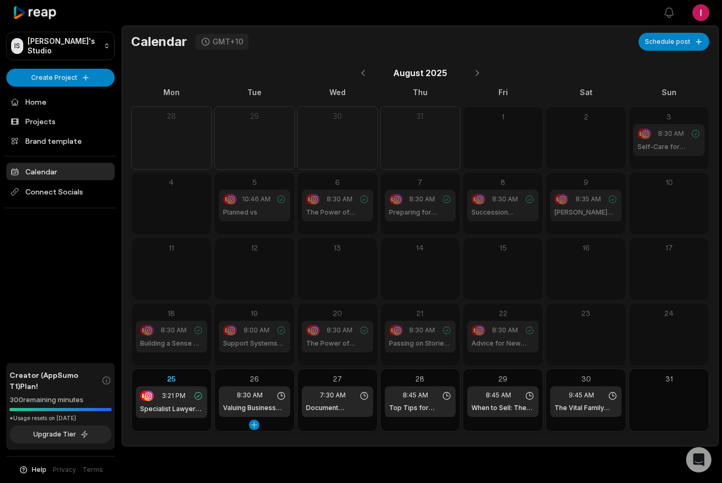
click at [253, 399] on span "8:30 AM" at bounding box center [250, 395] width 26 height 10
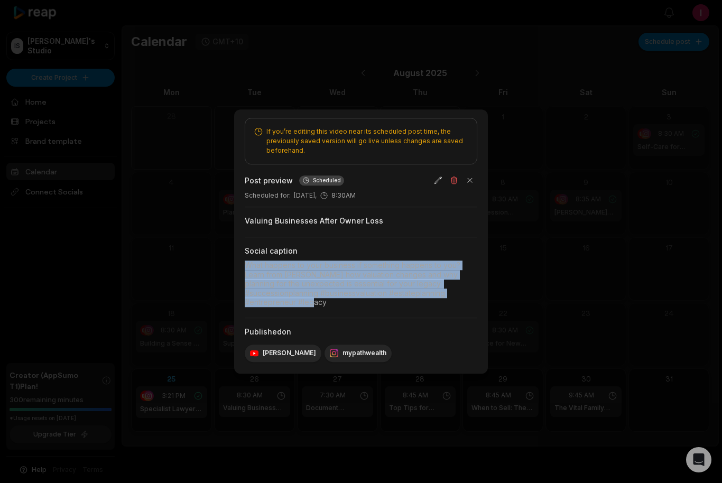
drag, startPoint x: 344, startPoint y: 305, endPoint x: 239, endPoint y: 267, distance: 112.0
click at [239, 267] on div "If you’re editing this video near its scheduled post time, the previously saved…" at bounding box center [361, 241] width 254 height 264
copy div "What happens to your business if something happens to you? Learn from [PERSON_N…"
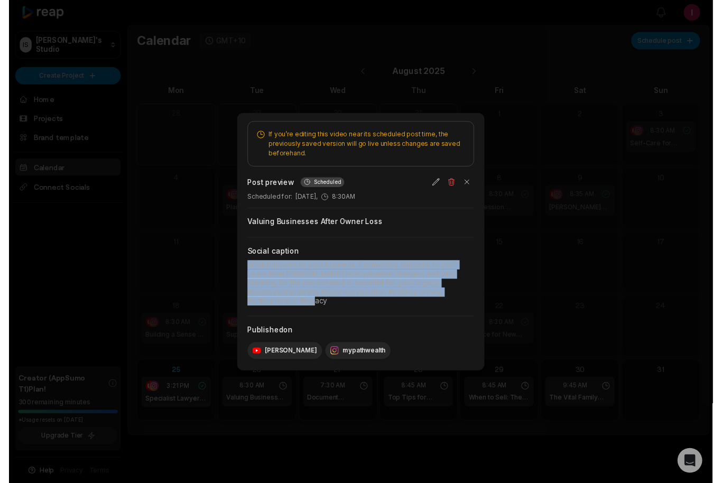
scroll to position [13, 0]
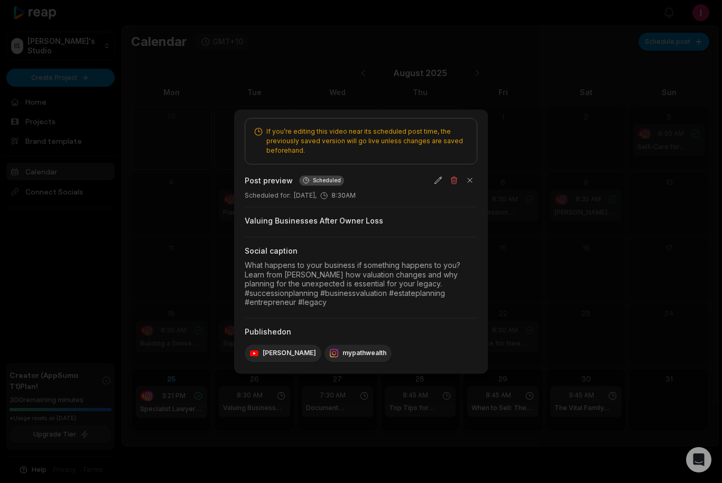
drag, startPoint x: 603, startPoint y: 473, endPoint x: 38, endPoint y: 265, distance: 603.0
click at [0, 0] on html "IS [PERSON_NAME]'s Studio Create Project Home Projects Brand template Calendar …" at bounding box center [361, 241] width 722 height 483
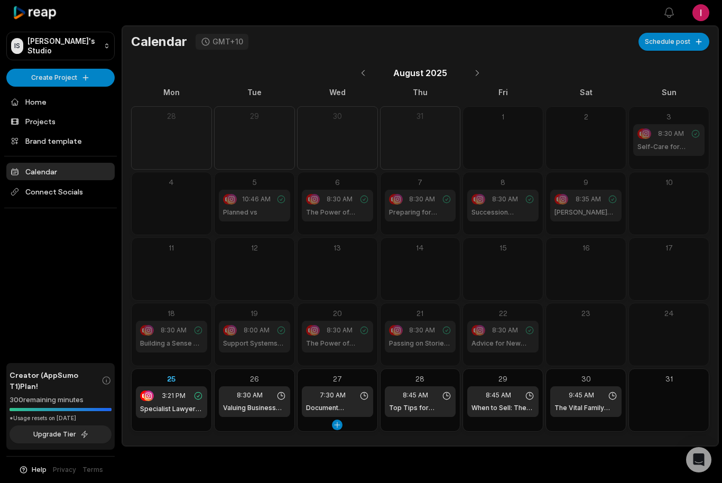
click at [334, 403] on h1 "Document Organization for Business Owners" at bounding box center [337, 408] width 63 height 10
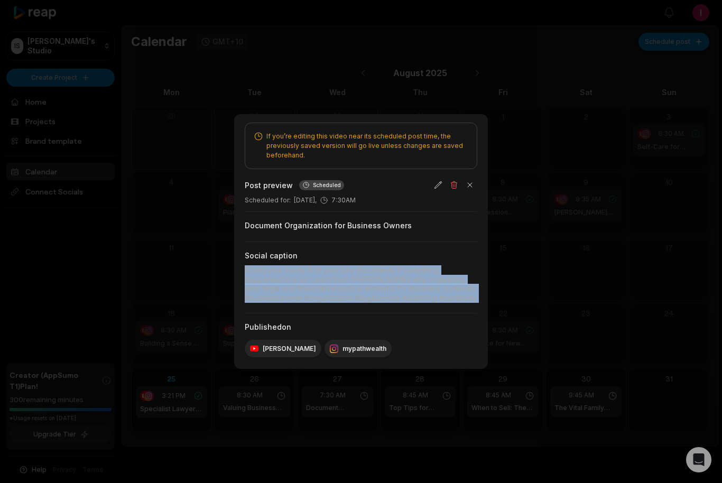
drag, startPoint x: 246, startPoint y: 270, endPoint x: 437, endPoint y: 318, distance: 197.2
click at [437, 318] on div "If you’re editing this video near its scheduled post time, the previously saved…" at bounding box center [361, 242] width 232 height 238
copy div "Could your family find your key documents if something happened to you? Learn f…"
drag, startPoint x: 369, startPoint y: 473, endPoint x: 97, endPoint y: 267, distance: 341.5
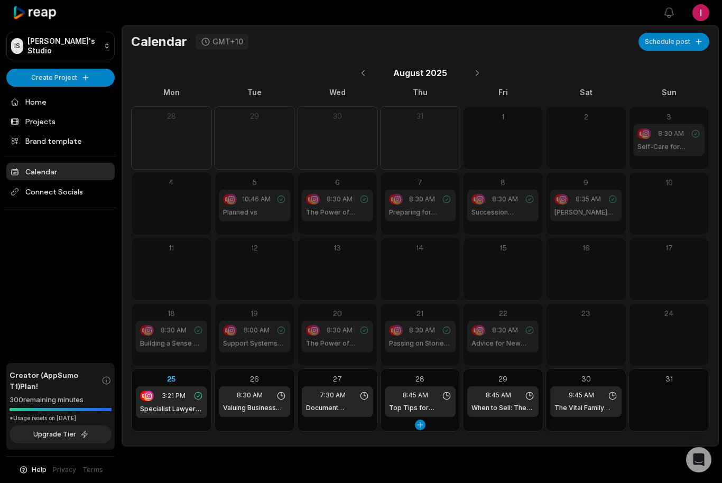
click at [412, 403] on h1 "Top Tips for Succession Planning" at bounding box center [420, 408] width 63 height 10
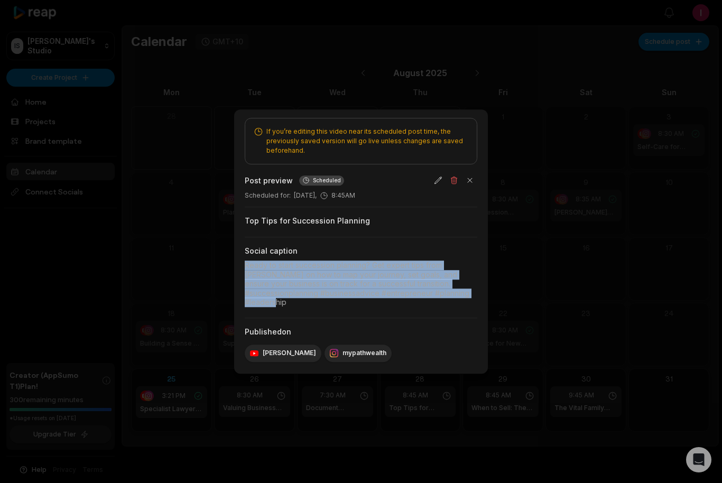
drag, startPoint x: 298, startPoint y: 303, endPoint x: 239, endPoint y: 259, distance: 73.3
click at [239, 259] on div "If you’re editing this video near its scheduled post time, the previously saved…" at bounding box center [361, 241] width 254 height 264
copy div "Ready to start succession planning? Get expert tips from [PERSON_NAME] on how t…"
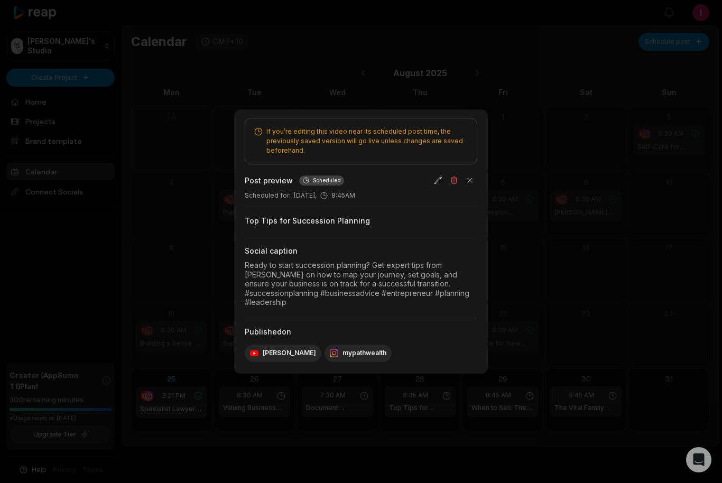
click at [45, 259] on div at bounding box center [361, 241] width 722 height 483
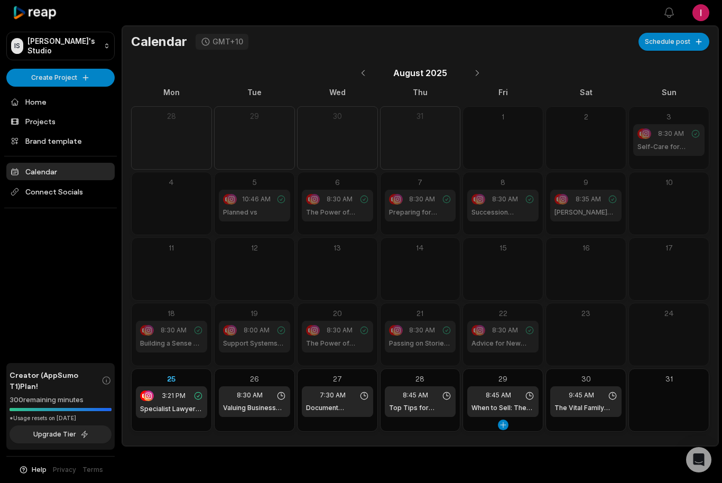
click at [497, 403] on h1 "When to Sell: The 11:30 Analogy" at bounding box center [502, 408] width 63 height 10
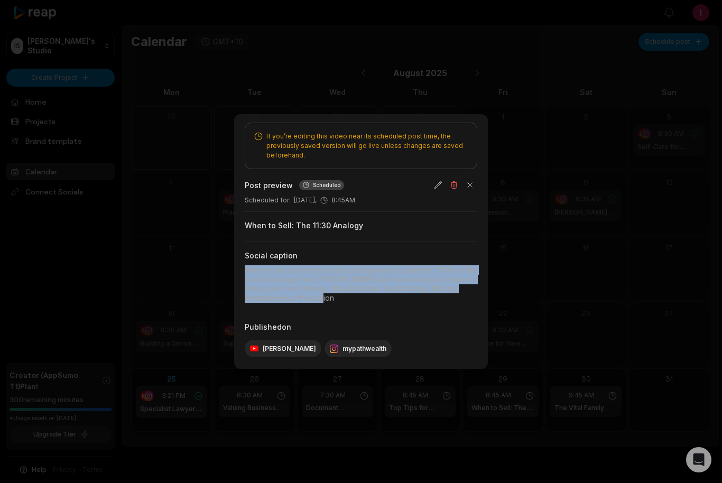
drag, startPoint x: 341, startPoint y: 299, endPoint x: 237, endPoint y: 268, distance: 108.6
click at [237, 268] on div "If you’re editing this video near its scheduled post time, the previously saved…" at bounding box center [361, 241] width 254 height 255
copy div "When is the best time to sell your business? Learn the '11:30 on the clock' ana…"
click at [68, 275] on div at bounding box center [361, 241] width 722 height 483
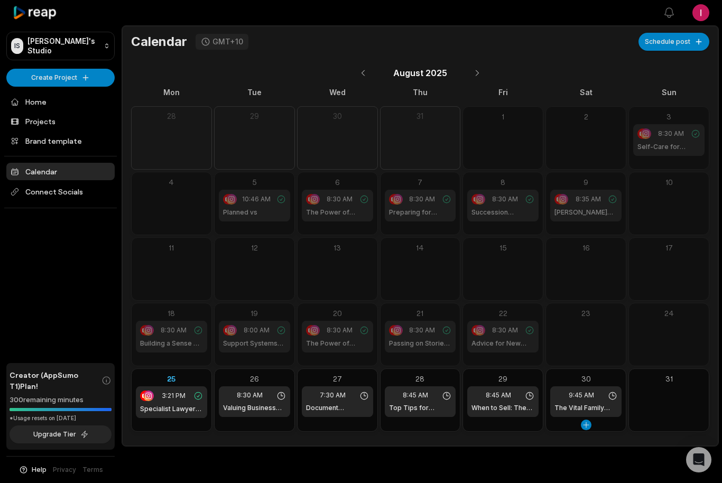
click at [586, 390] on span "9:45 AM" at bounding box center [580, 395] width 25 height 10
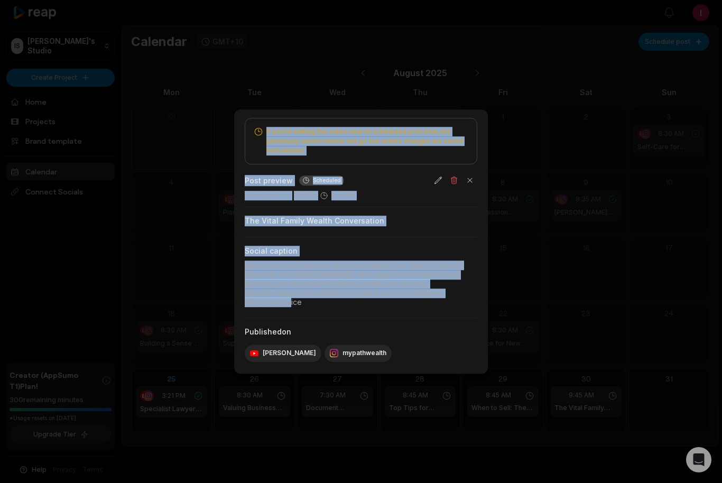
drag, startPoint x: 454, startPoint y: 299, endPoint x: 231, endPoint y: 268, distance: 224.5
click at [231, 268] on body "IS [PERSON_NAME]'s Studio Create Project Home Projects Brand template Calendar …" at bounding box center [361, 241] width 722 height 483
click at [245, 270] on div "How does your business structure impact your family's future? Discover from [PE…" at bounding box center [361, 283] width 232 height 46
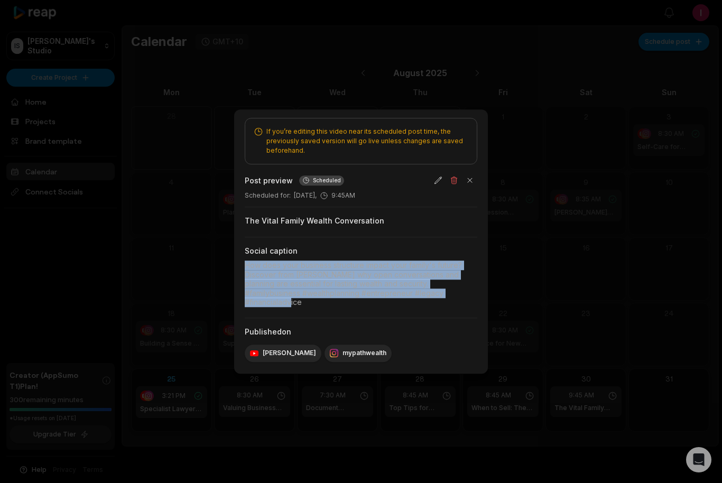
drag, startPoint x: 245, startPoint y: 270, endPoint x: 481, endPoint y: 297, distance: 237.7
click at [481, 297] on div "If you’re editing this video near its scheduled post time, the previously saved…" at bounding box center [361, 241] width 254 height 264
copy div "How does your business structure impact your family's future? Discover from [PE…"
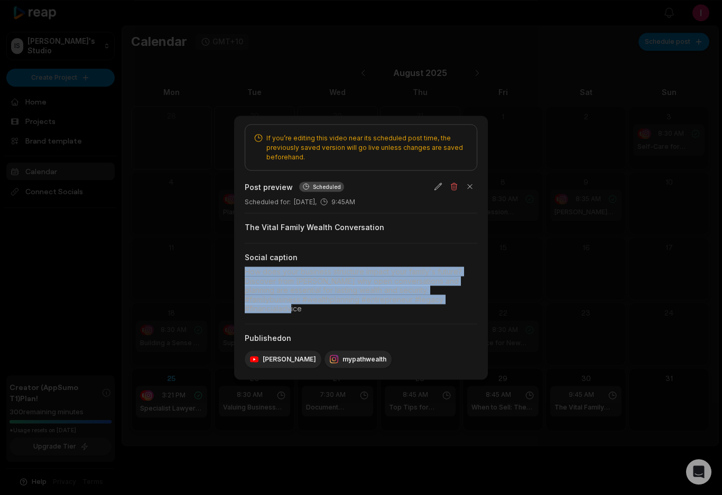
scroll to position [0, 0]
